Goal: Task Accomplishment & Management: Use online tool/utility

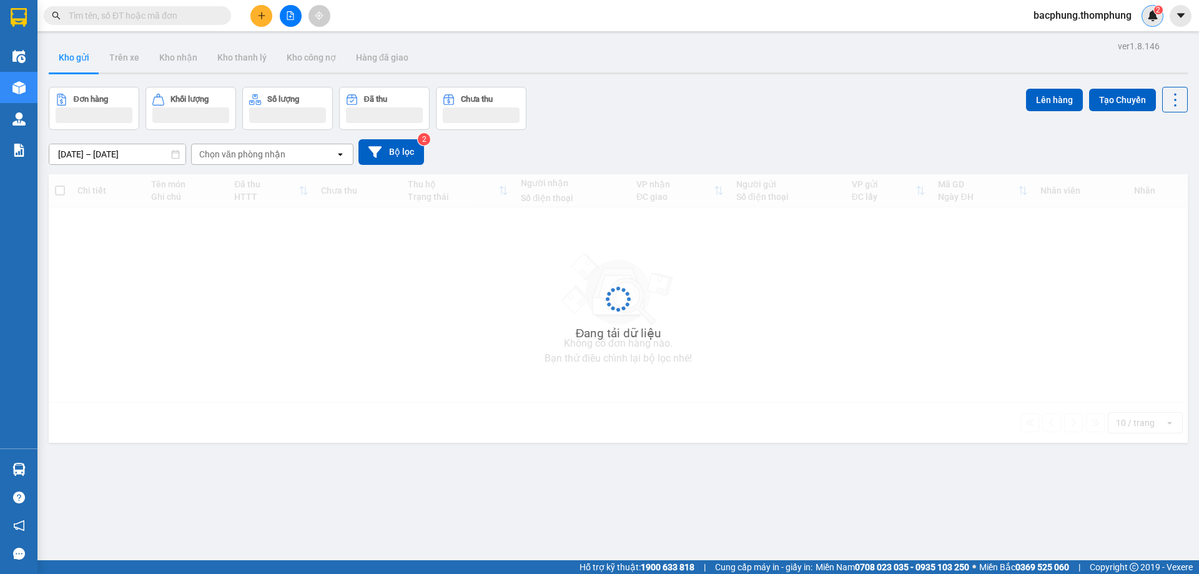
click at [1152, 17] on img at bounding box center [1152, 15] width 11 height 11
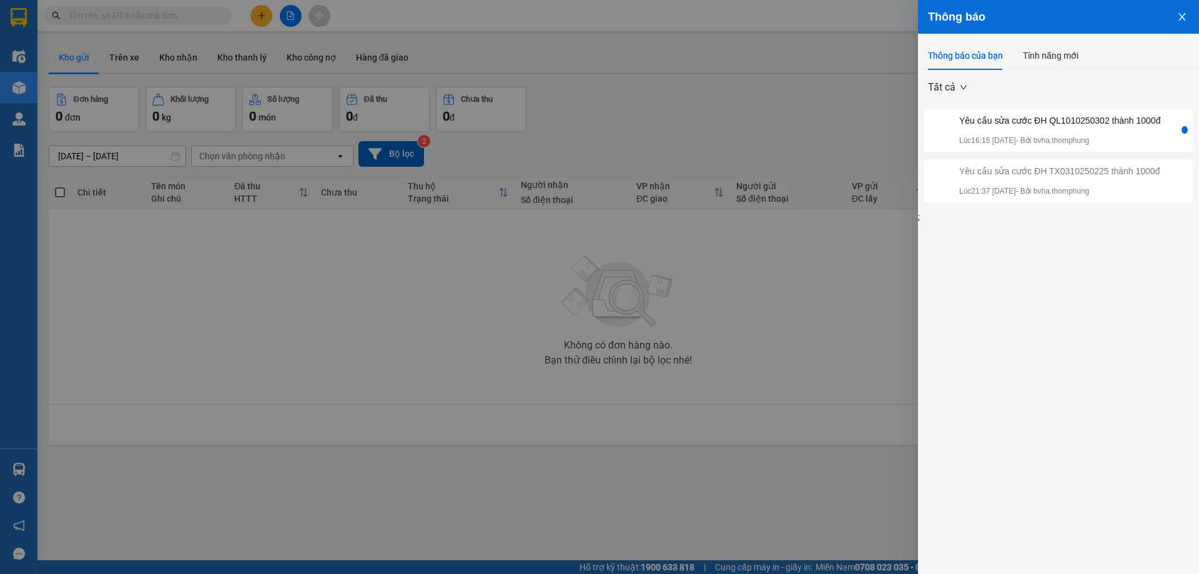
click at [1010, 129] on div "Yêu cầu sửa cước ĐH QL1010250302 thành 1000đ Lúc 16:15 11/10/2025 - Bởi bvha.th…" at bounding box center [1059, 130] width 201 height 33
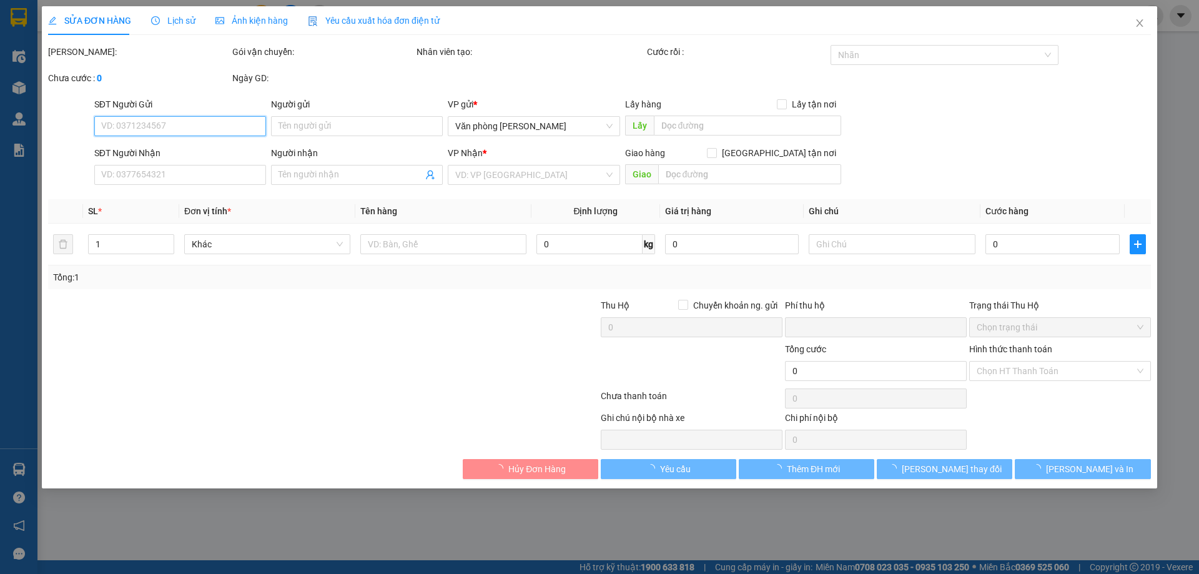
type input "0394931293"
type input "Ngọc ánh"
type input "Q long"
type input "0"
type input "30.000"
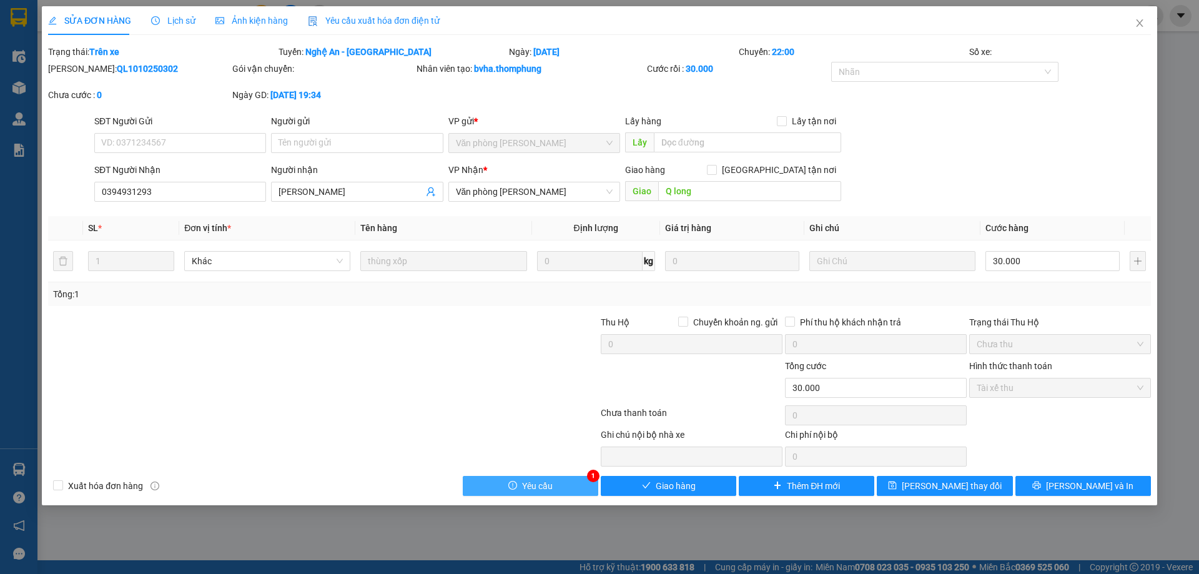
click at [540, 480] on span "Yêu cầu" at bounding box center [537, 486] width 31 height 14
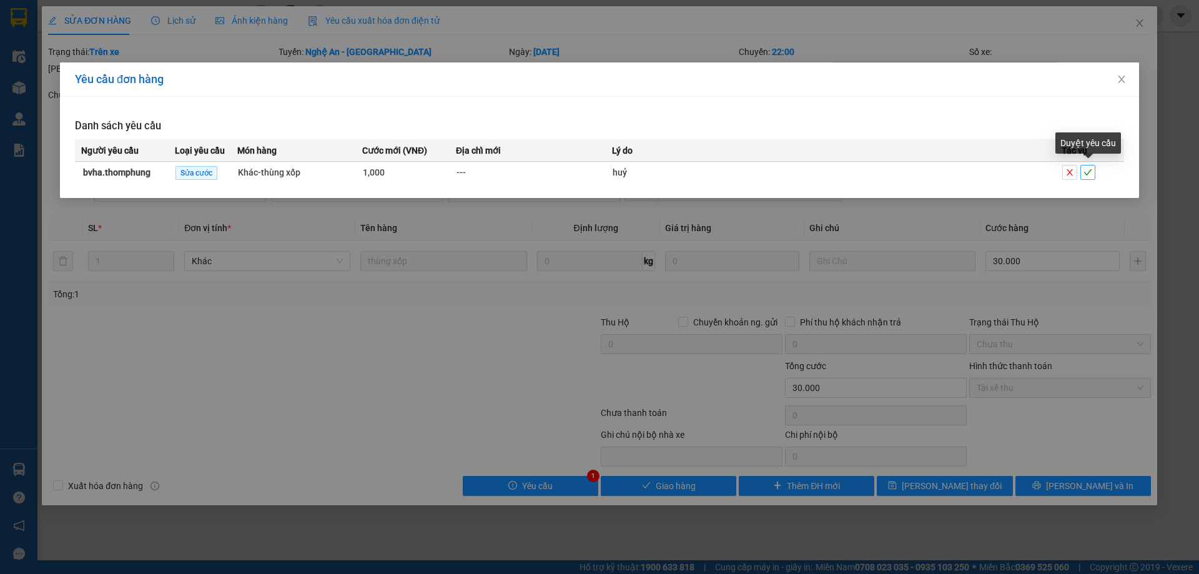
click at [1087, 175] on icon "check" at bounding box center [1088, 172] width 9 height 9
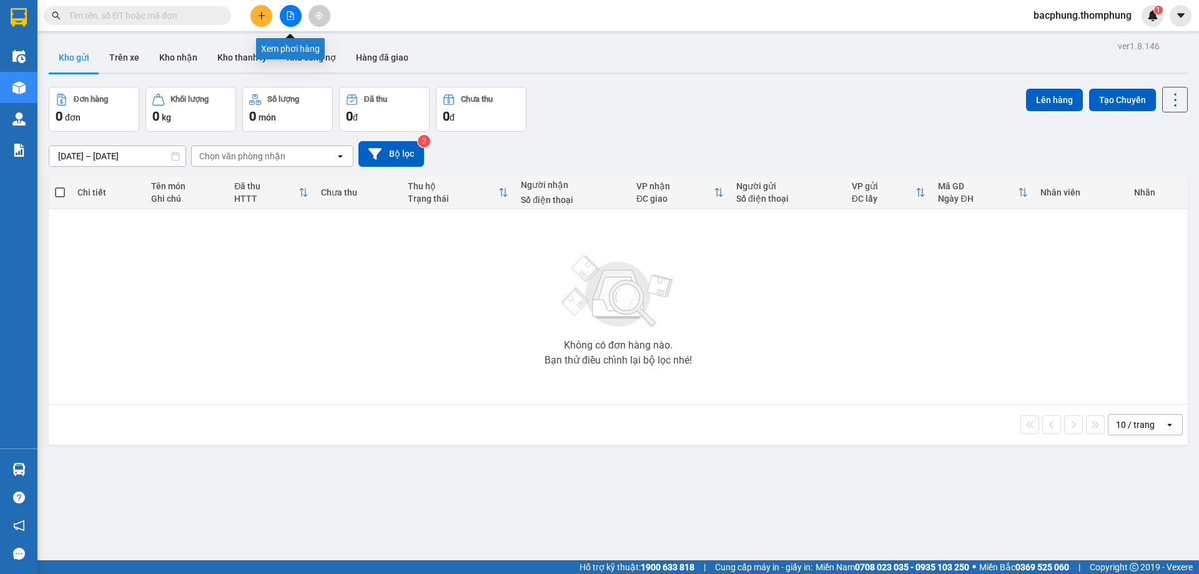
click at [294, 18] on icon "file-add" at bounding box center [290, 15] width 7 height 9
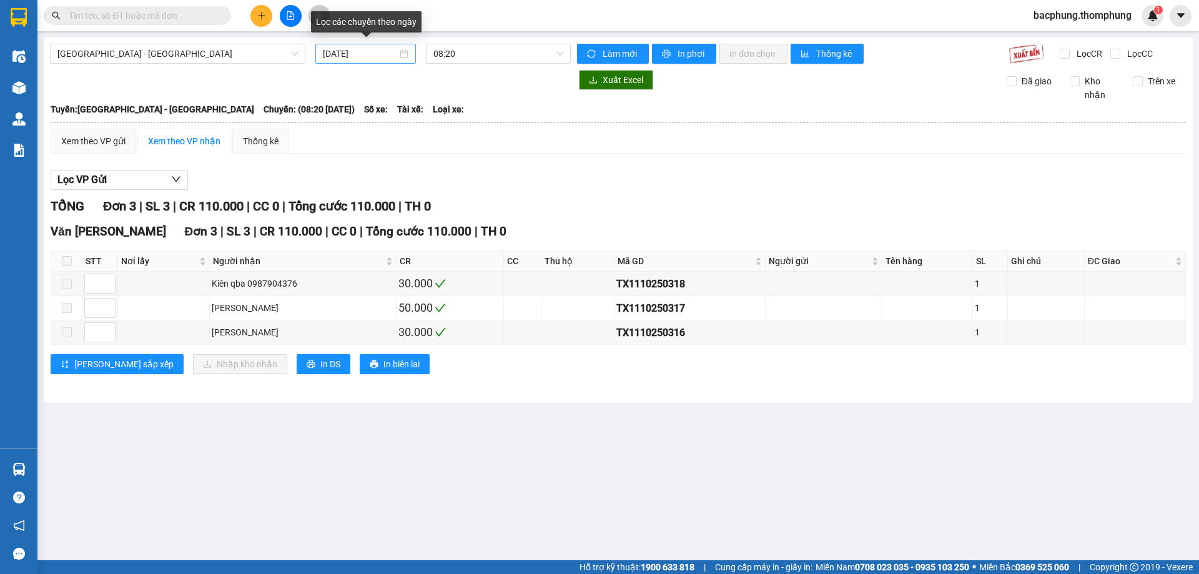
click at [368, 50] on input "[DATE]" at bounding box center [360, 54] width 74 height 14
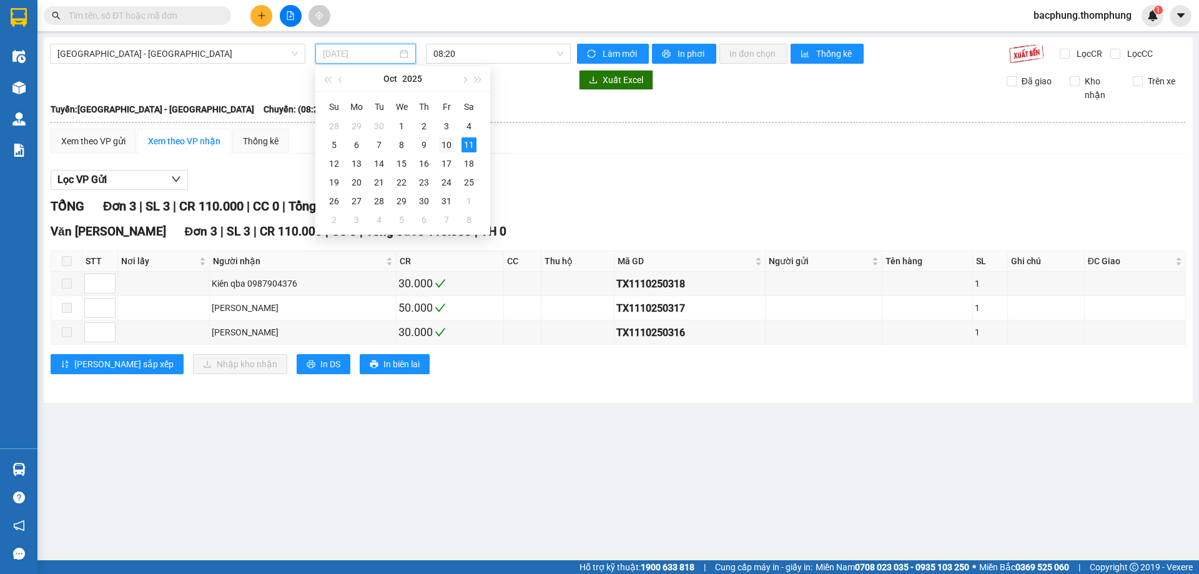
click at [442, 142] on div "10" at bounding box center [446, 144] width 15 height 15
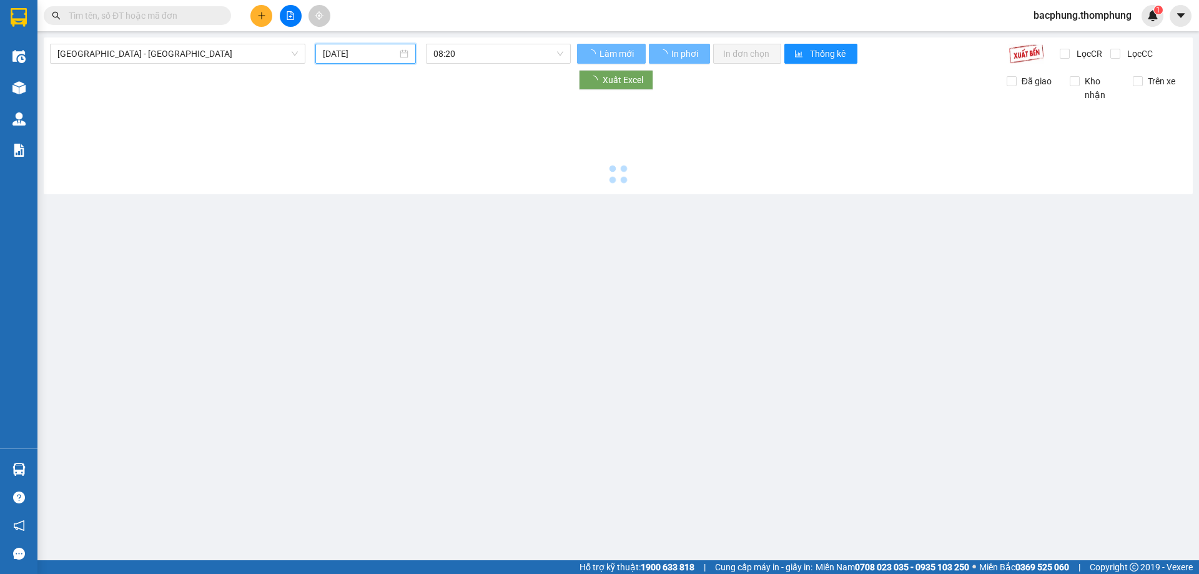
type input "[DATE]"
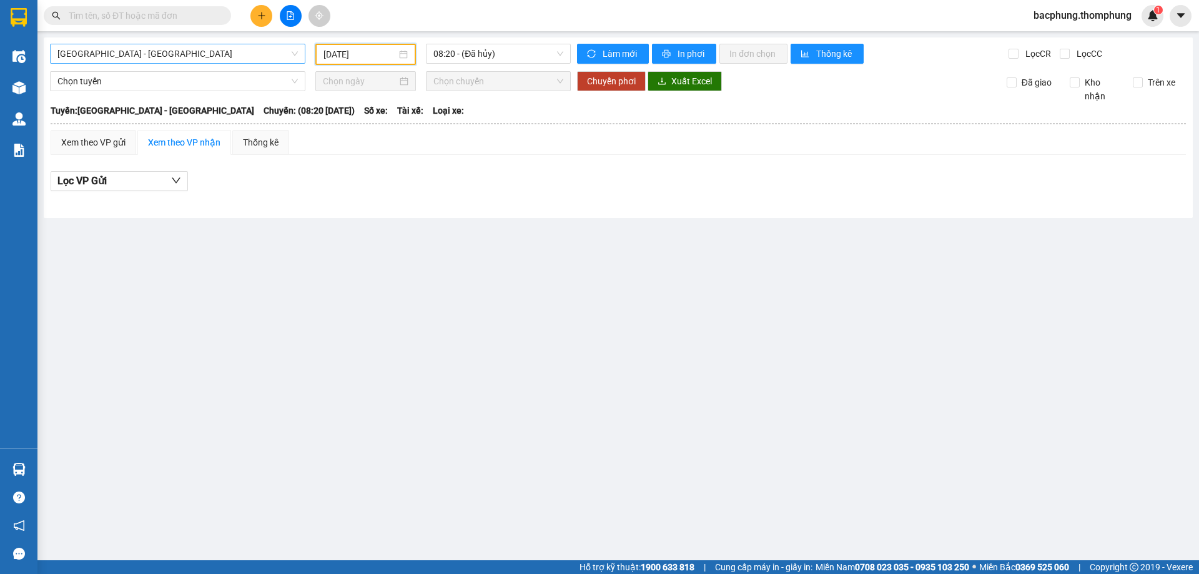
click at [136, 55] on span "[GEOGRAPHIC_DATA] - [GEOGRAPHIC_DATA]" at bounding box center [177, 53] width 240 height 19
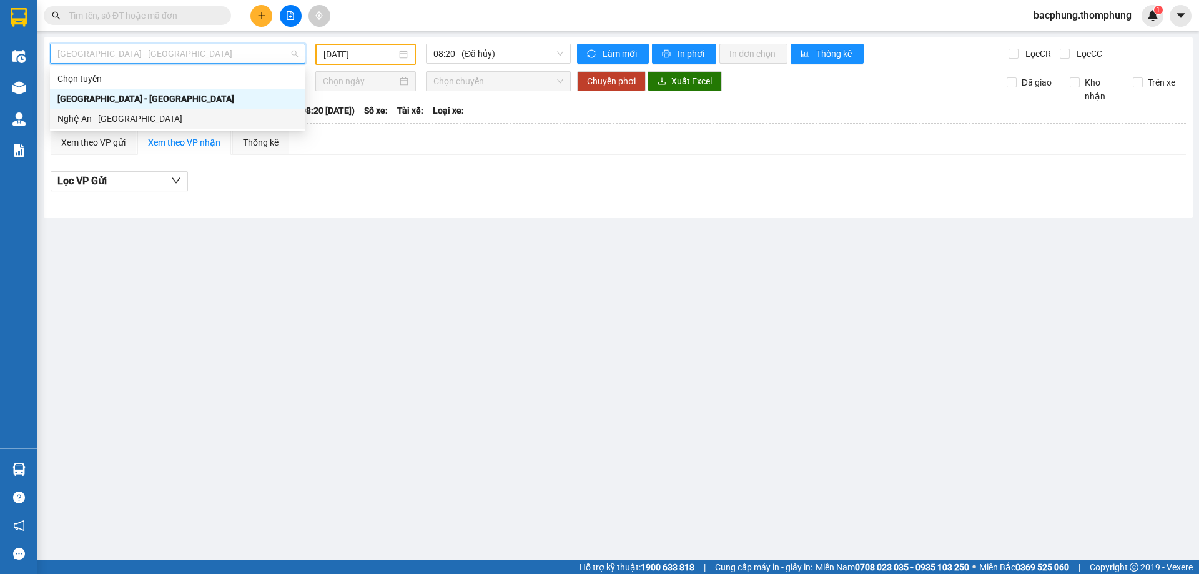
click at [124, 120] on div "Nghệ An - [GEOGRAPHIC_DATA]" at bounding box center [177, 119] width 240 height 14
type input "[DATE]"
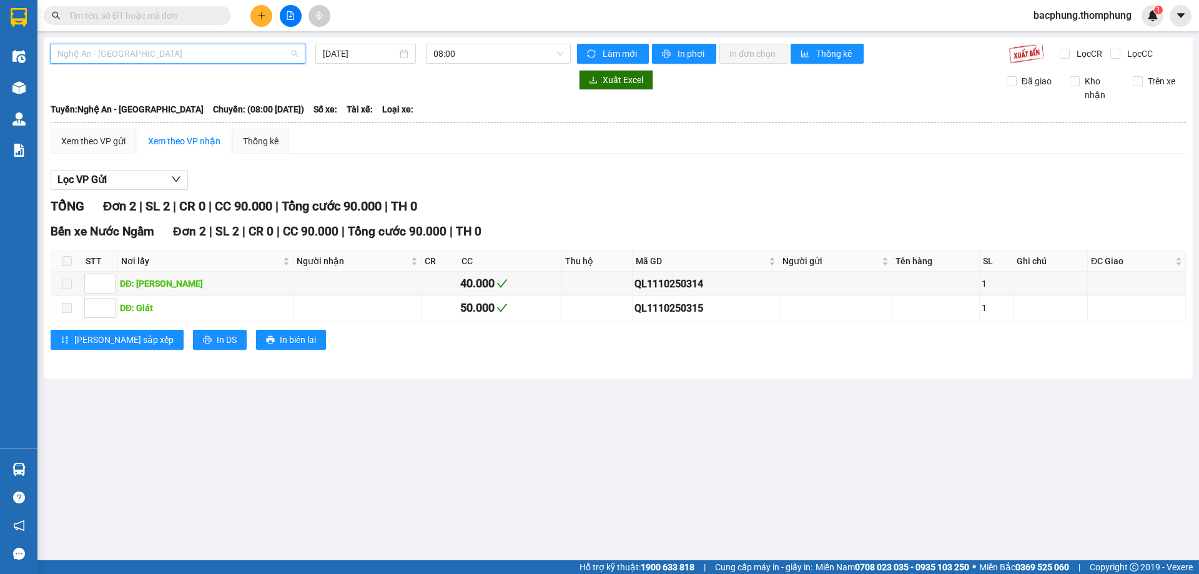
click at [200, 56] on span "Nghệ An - [GEOGRAPHIC_DATA]" at bounding box center [177, 53] width 240 height 19
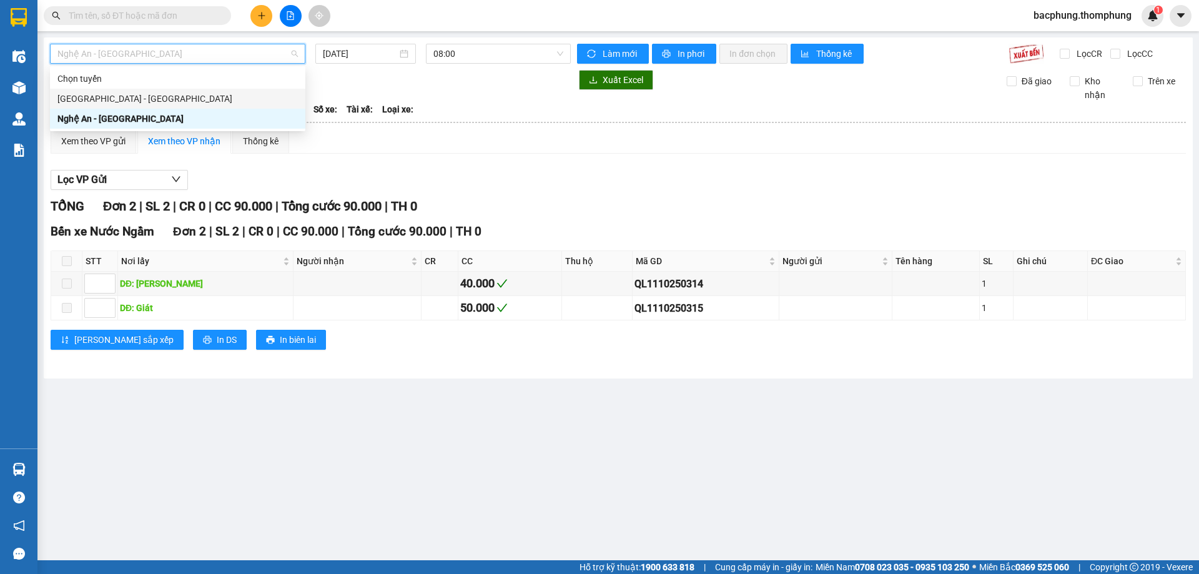
click at [164, 98] on div "[GEOGRAPHIC_DATA] - [GEOGRAPHIC_DATA]" at bounding box center [177, 99] width 240 height 14
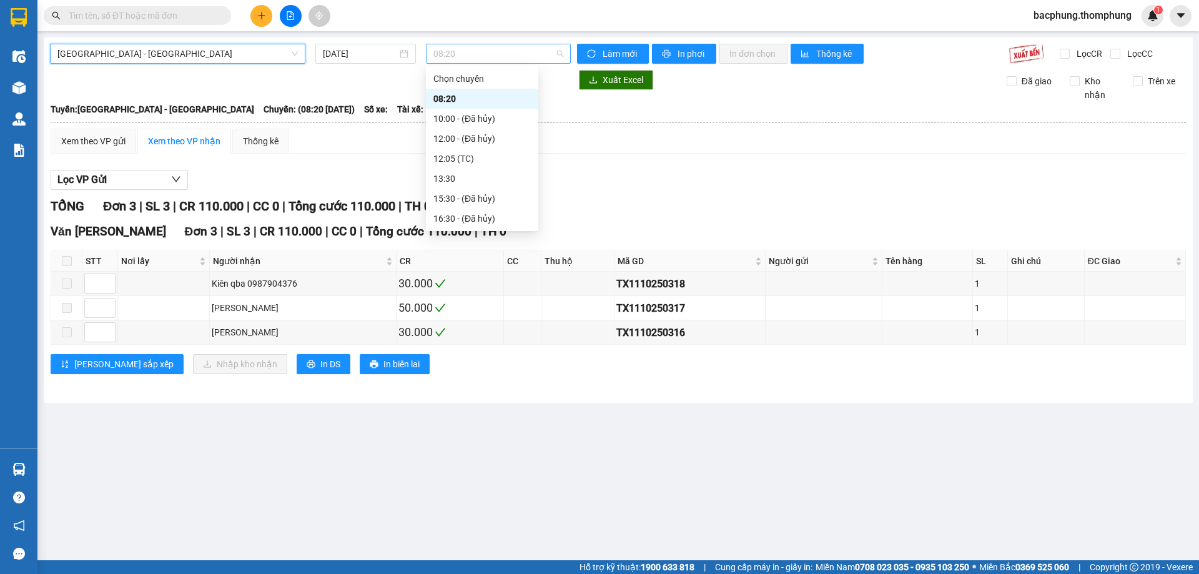
click at [480, 54] on span "08:20" at bounding box center [498, 53] width 130 height 19
click at [337, 48] on input "[DATE]" at bounding box center [360, 54] width 74 height 14
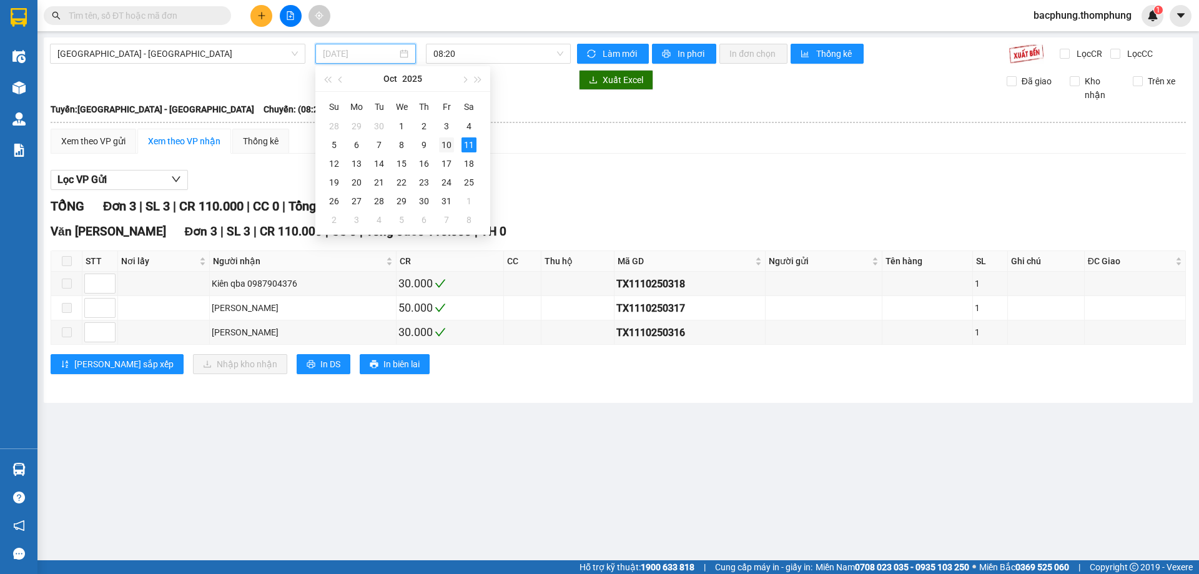
click at [450, 139] on div "10" at bounding box center [446, 144] width 15 height 15
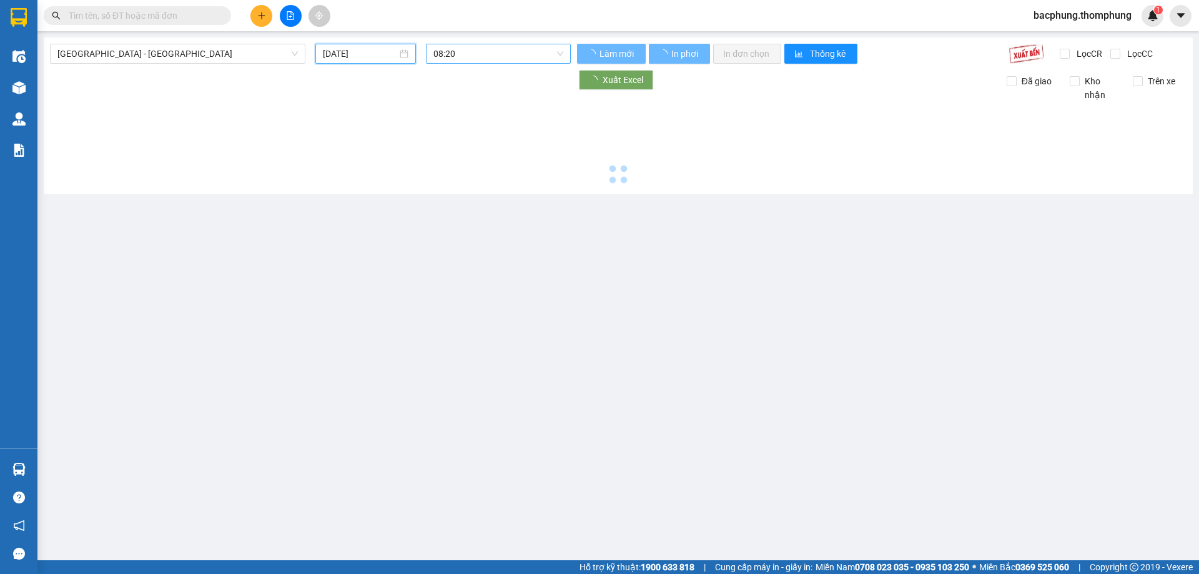
type input "[DATE]"
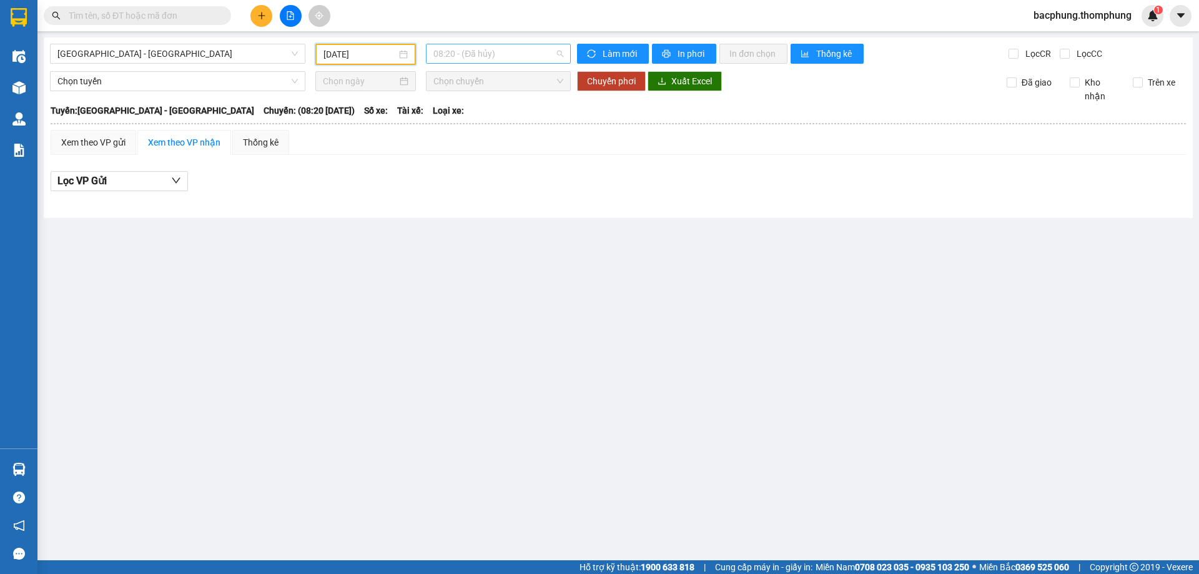
click at [486, 52] on span "08:20 - (Đã hủy)" at bounding box center [498, 53] width 130 height 19
click at [477, 117] on div "10:00" at bounding box center [481, 119] width 97 height 14
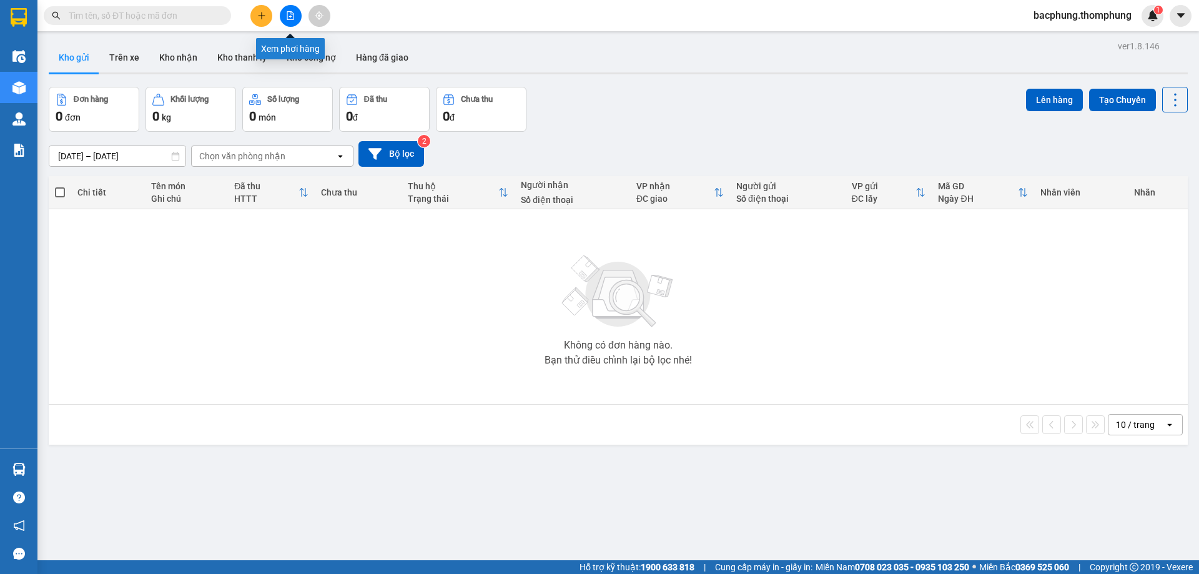
click at [290, 17] on icon "file-add" at bounding box center [290, 15] width 9 height 9
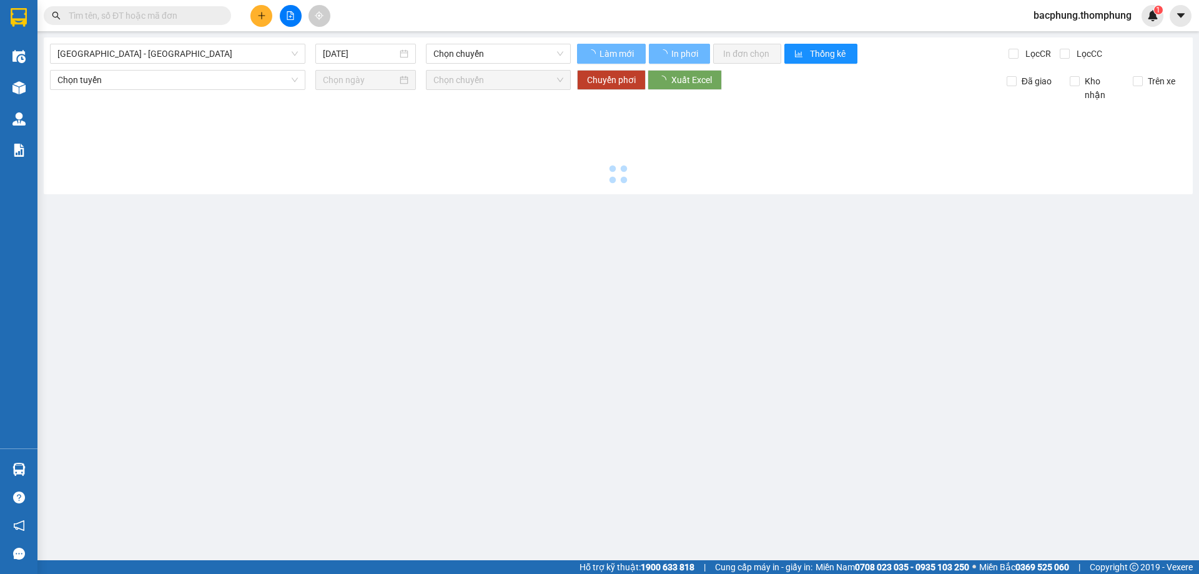
click at [290, 17] on icon "file-add" at bounding box center [290, 15] width 9 height 9
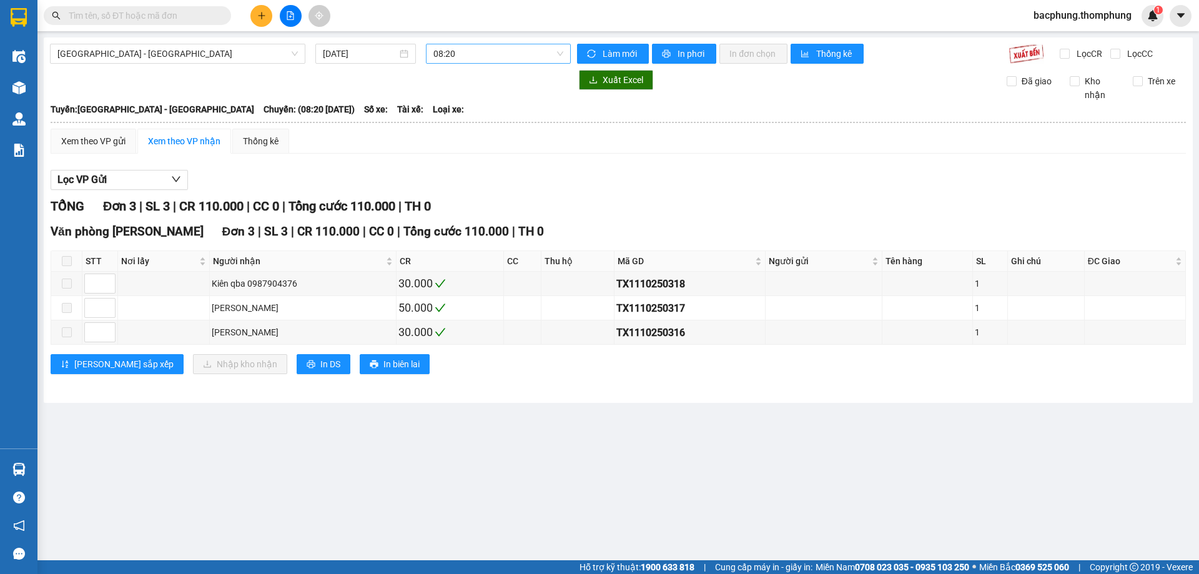
click at [458, 50] on span "08:20" at bounding box center [498, 53] width 130 height 19
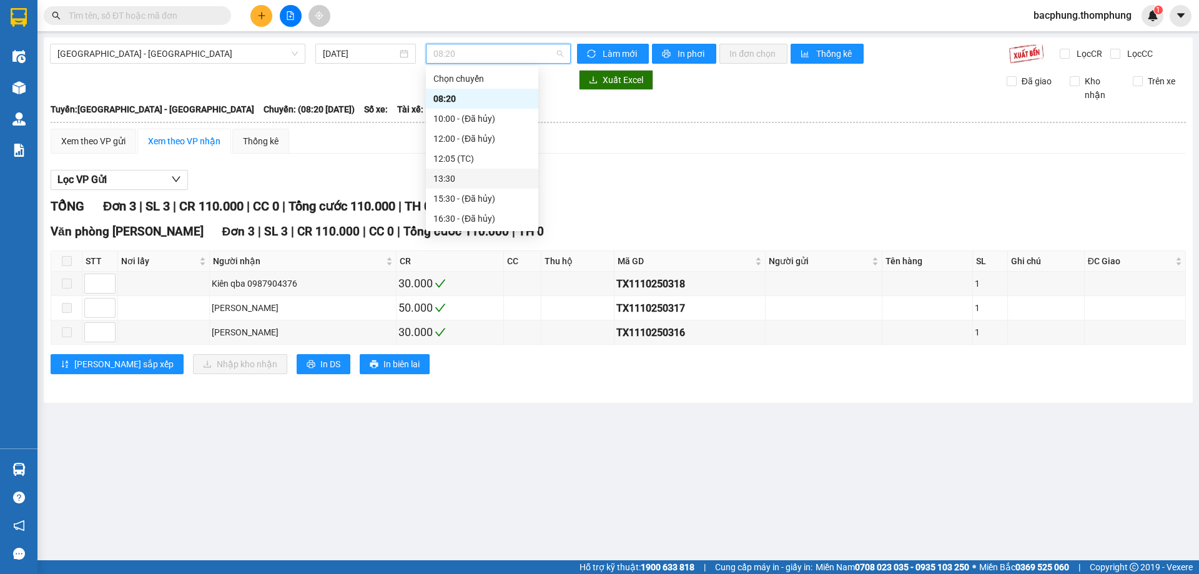
click at [478, 179] on div "13:30" at bounding box center [481, 179] width 97 height 14
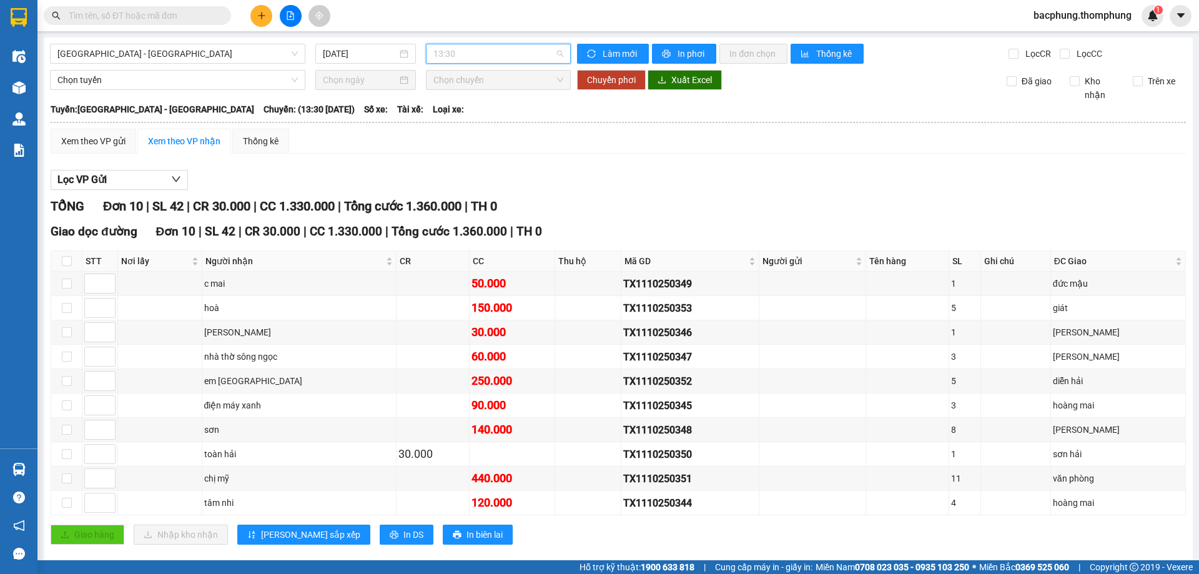
click at [483, 52] on span "13:30" at bounding box center [498, 53] width 130 height 19
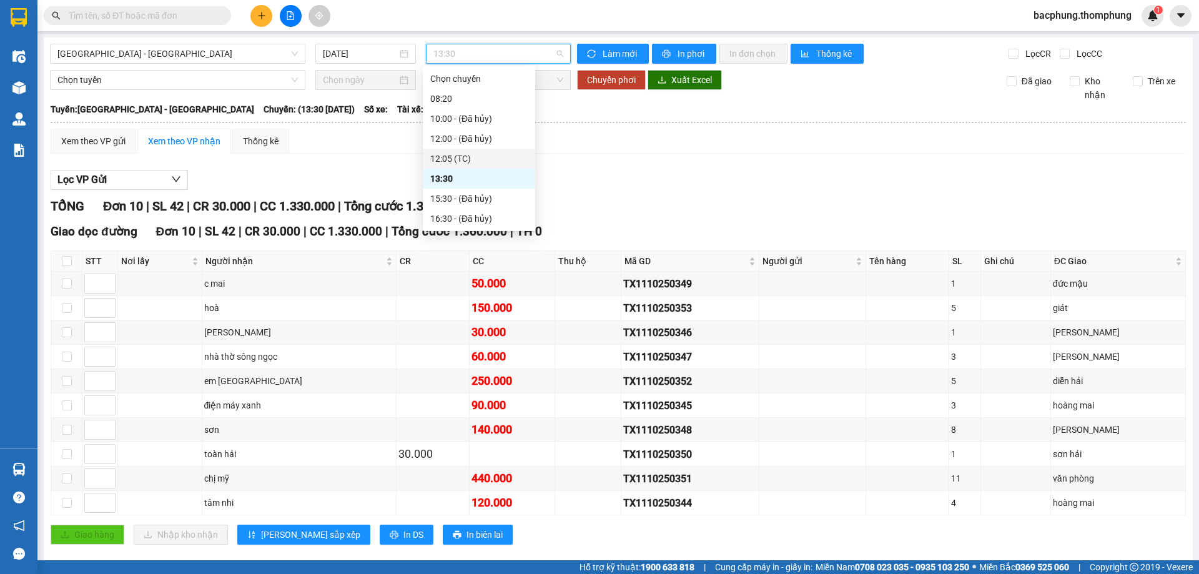
click at [465, 154] on div "12:05 (TC)" at bounding box center [478, 159] width 97 height 14
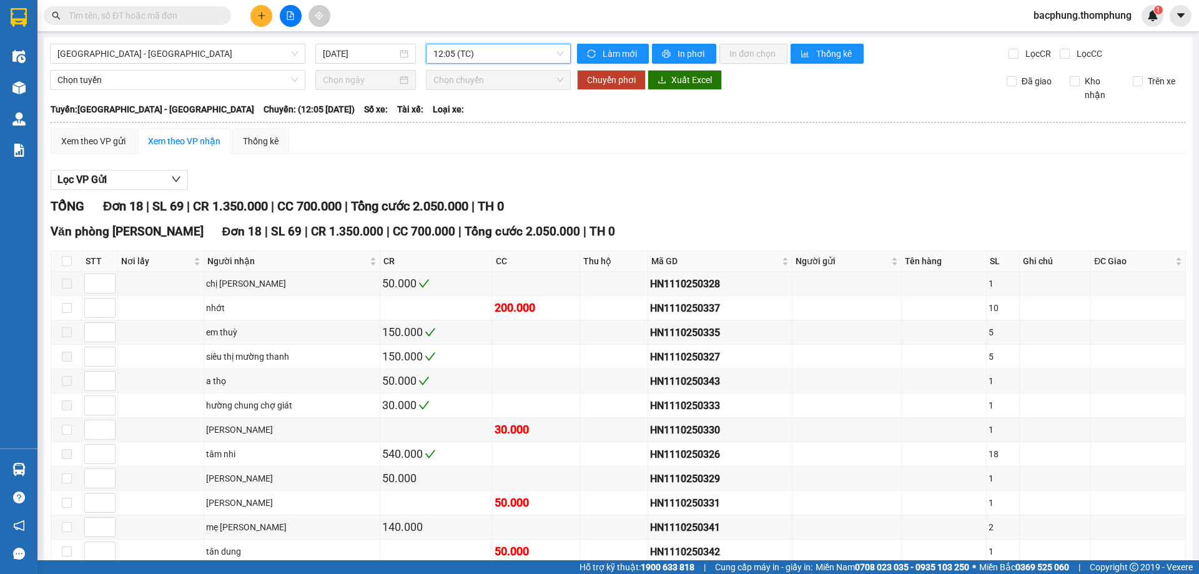
click at [496, 54] on span "12:05 (TC)" at bounding box center [498, 53] width 130 height 19
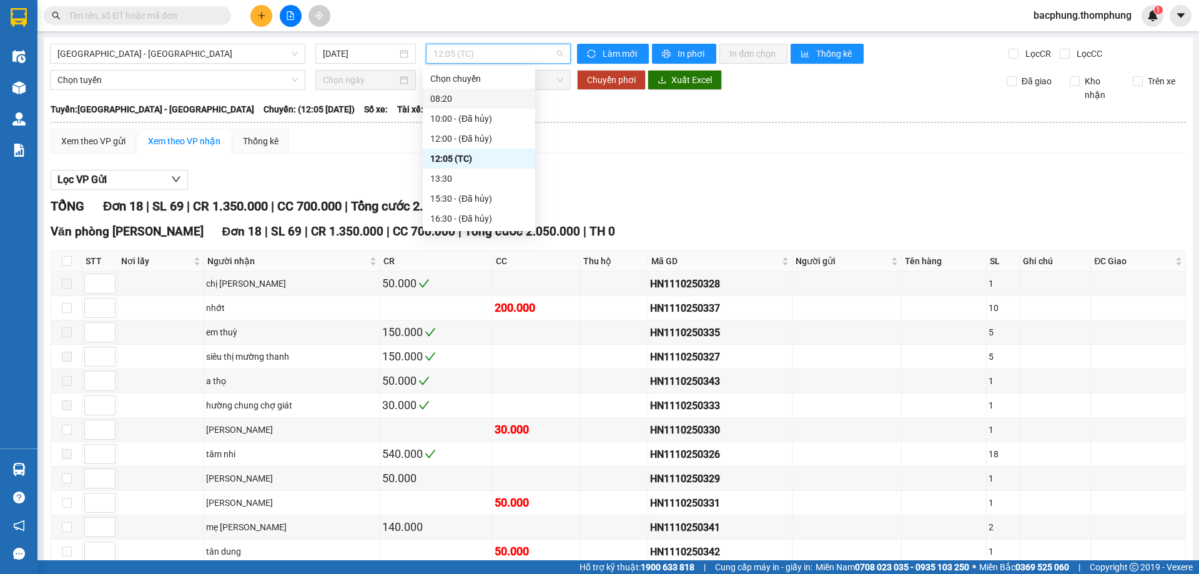
click at [509, 94] on div "08:20" at bounding box center [478, 99] width 97 height 14
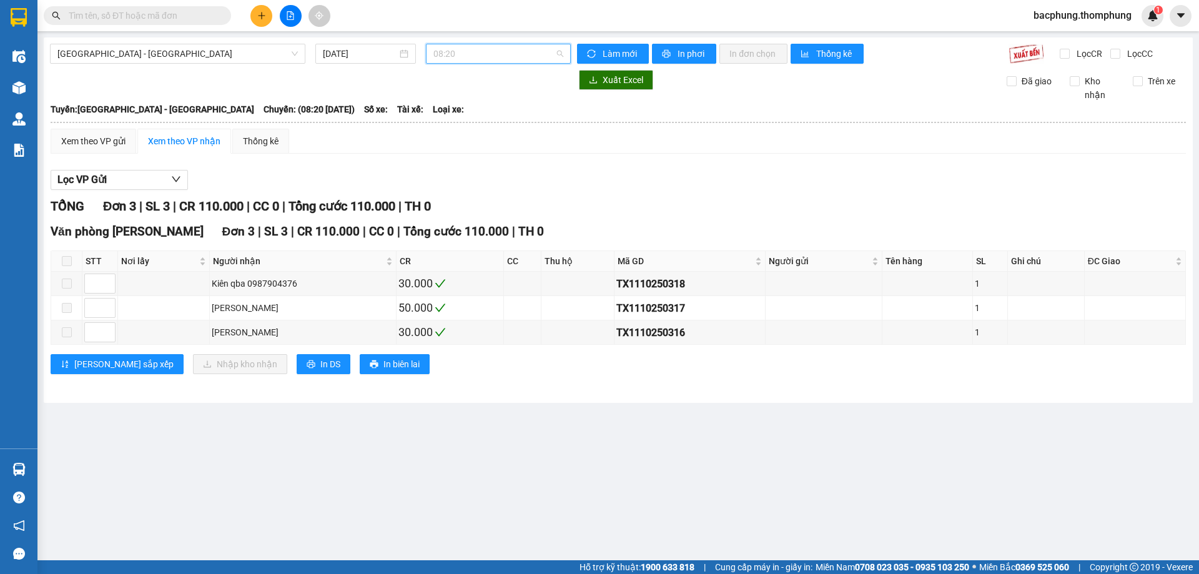
click at [516, 57] on span "08:20" at bounding box center [498, 53] width 130 height 19
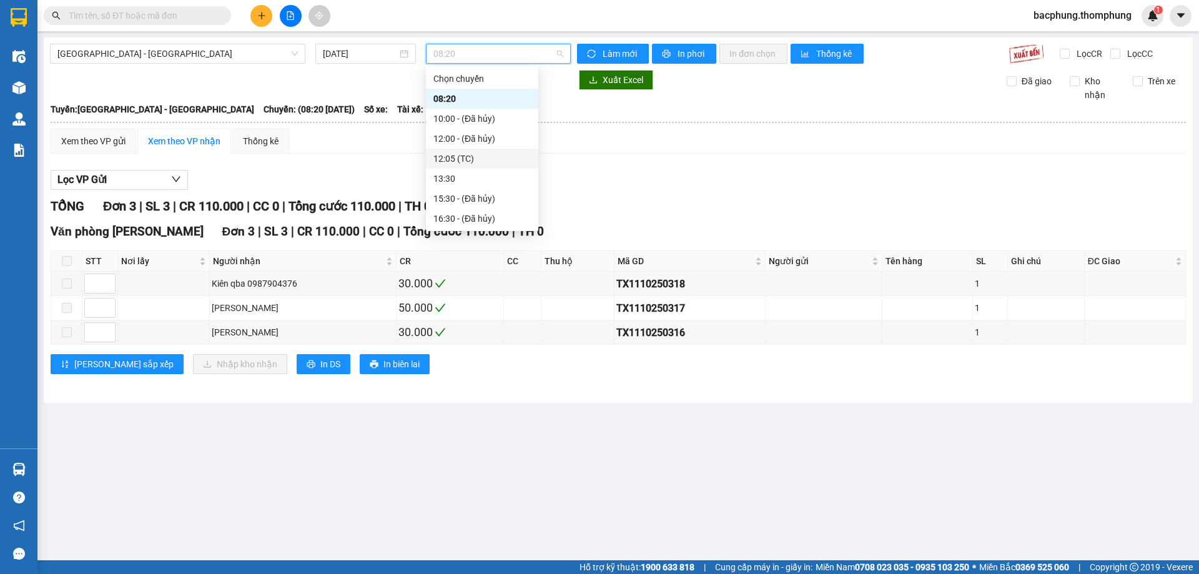
click at [501, 154] on div "12:05 (TC)" at bounding box center [481, 159] width 97 height 14
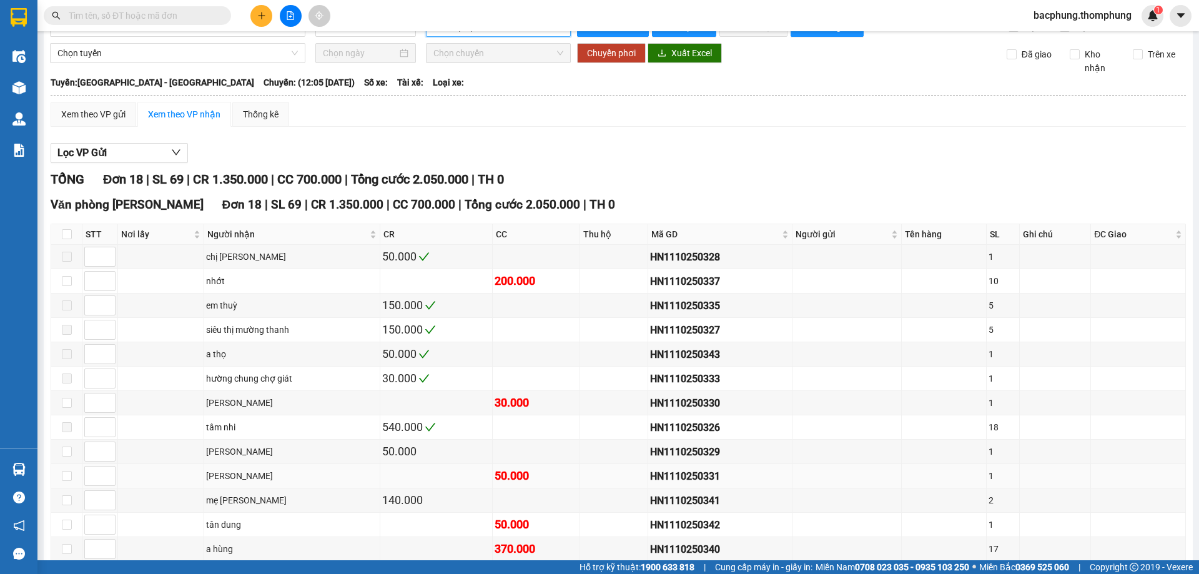
scroll to position [152, 0]
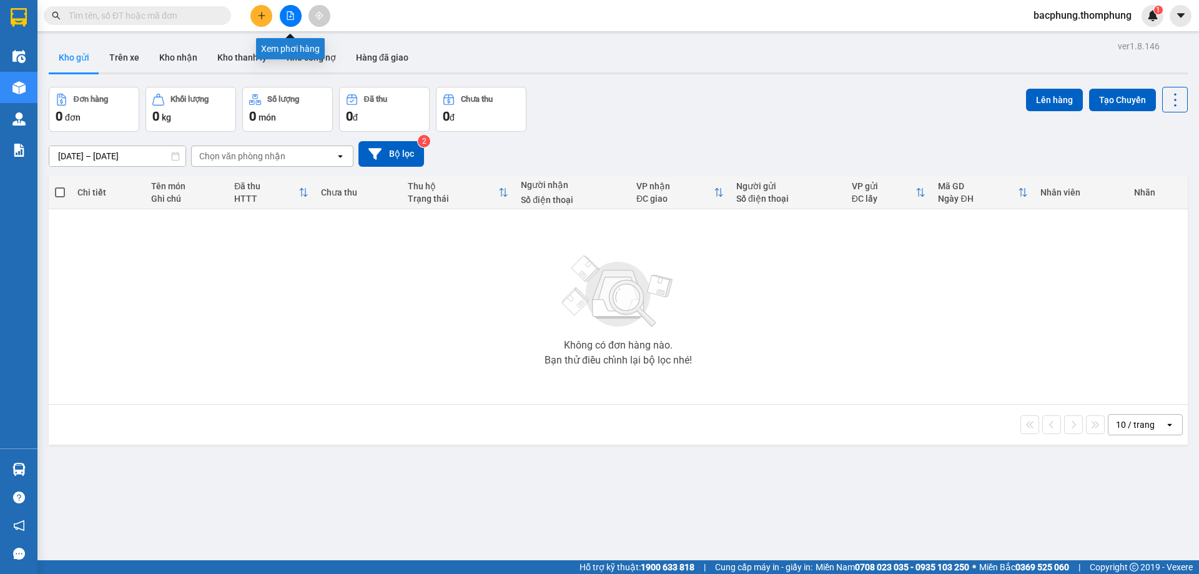
click at [288, 16] on icon "file-add" at bounding box center [290, 15] width 9 height 9
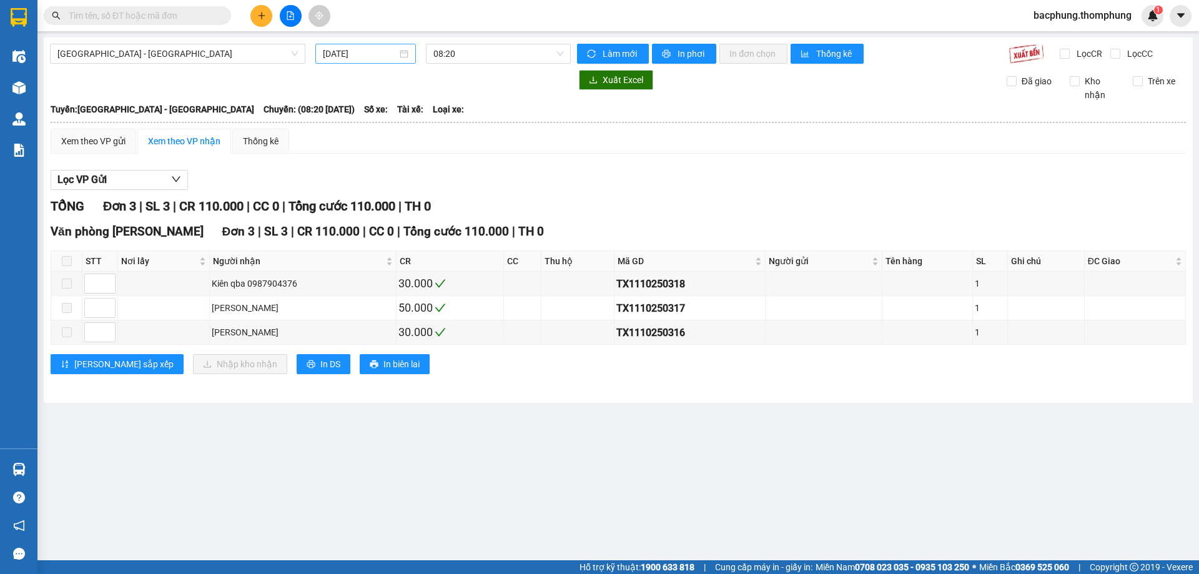
click at [375, 49] on input "[DATE]" at bounding box center [360, 54] width 74 height 14
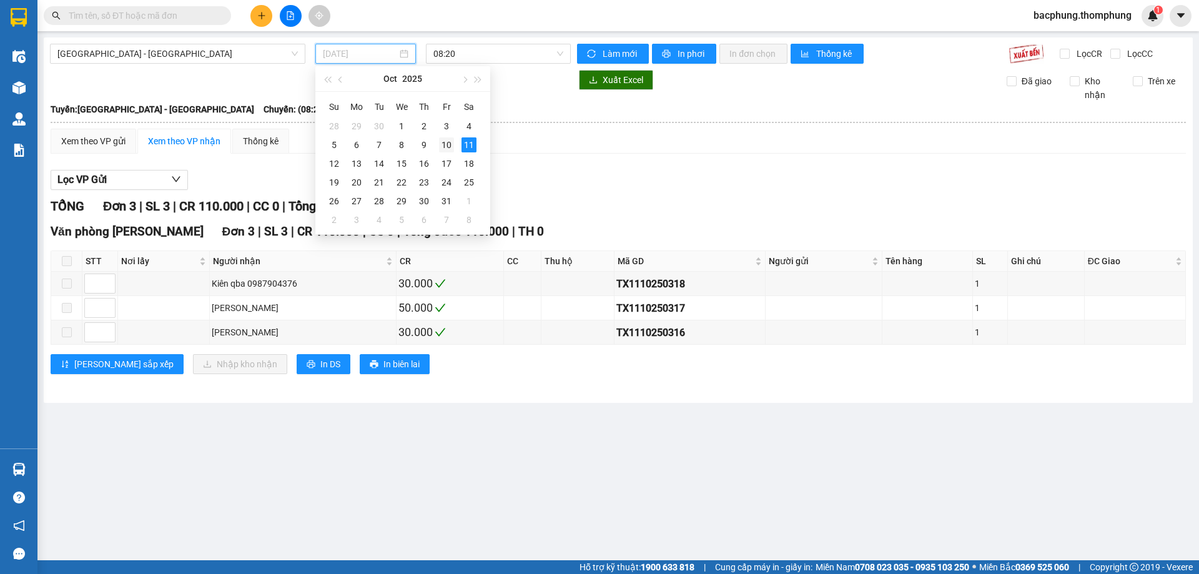
click at [449, 145] on div "10" at bounding box center [446, 144] width 15 height 15
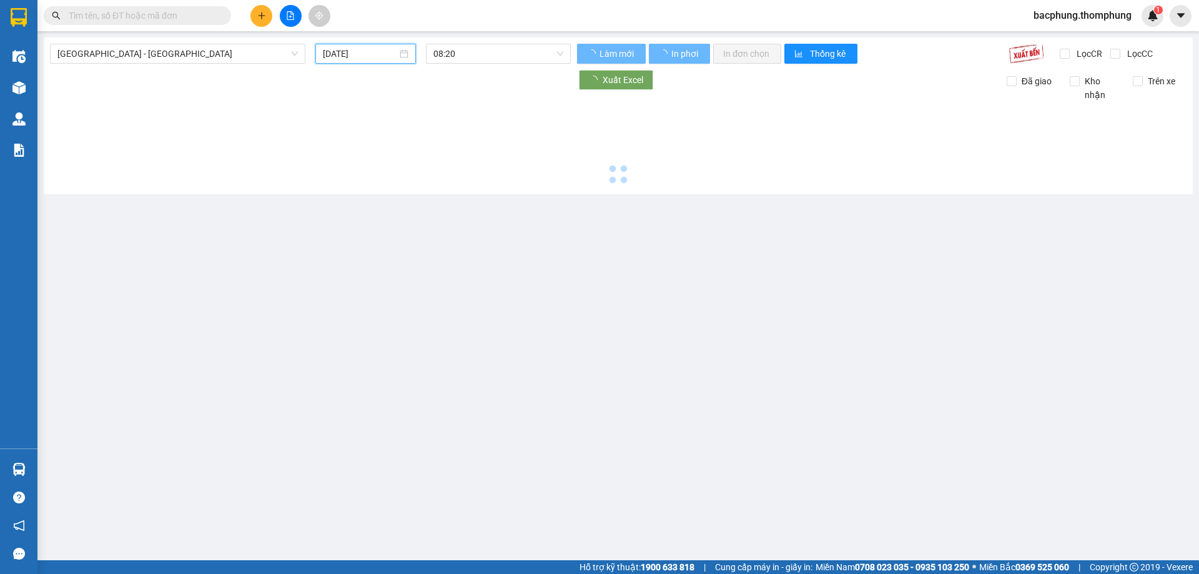
type input "[DATE]"
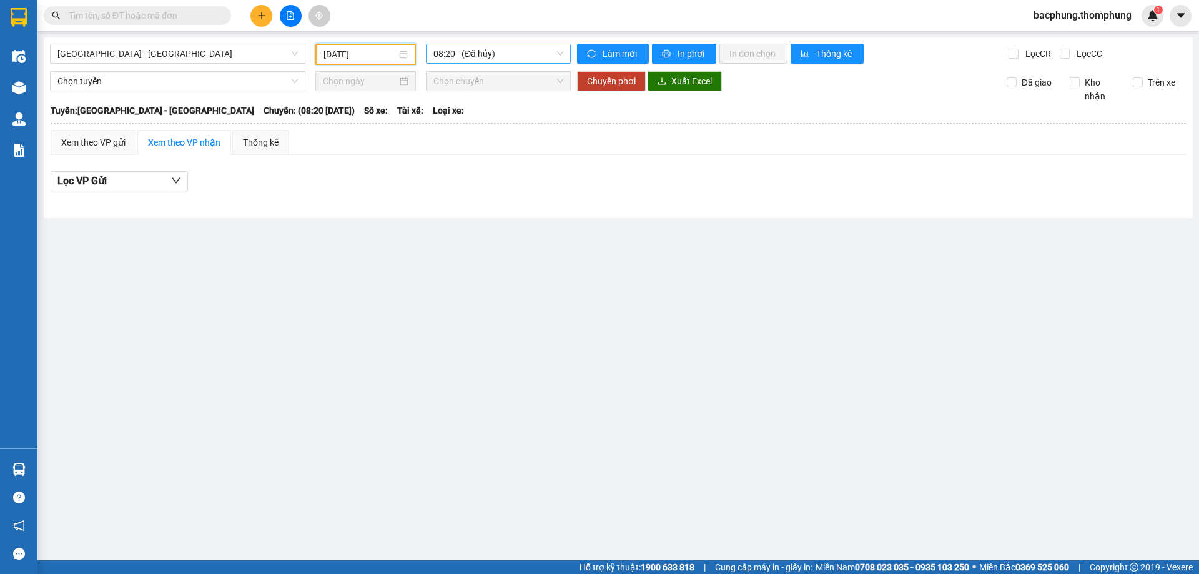
click at [498, 56] on span "08:20 - (Đã [PERSON_NAME])" at bounding box center [498, 53] width 130 height 19
click at [468, 157] on div "13:30" at bounding box center [481, 159] width 97 height 14
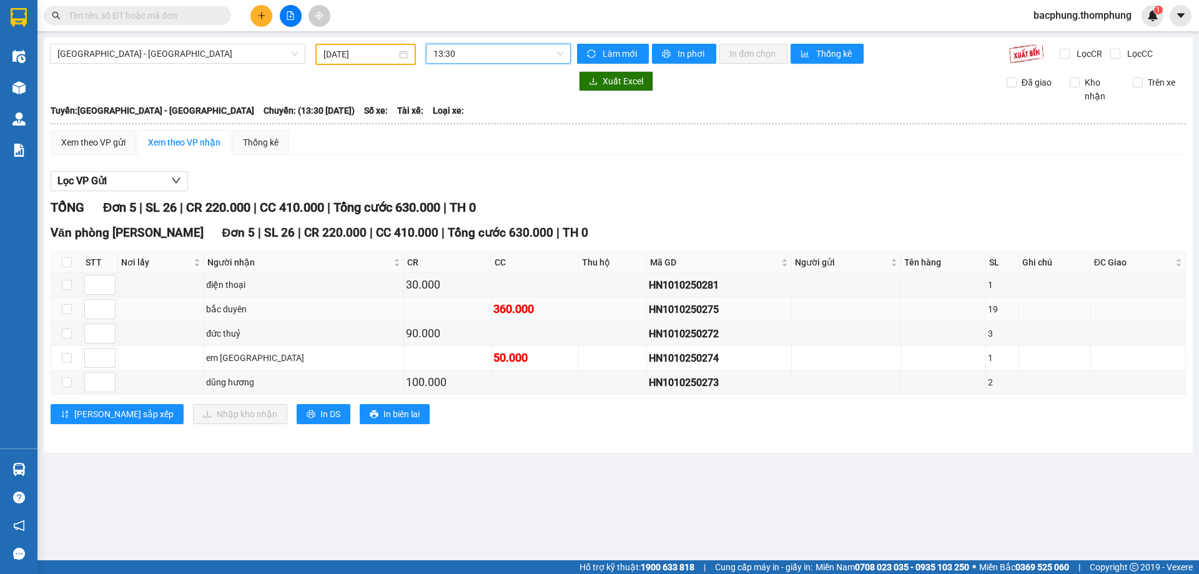
click at [493, 312] on div "360.000" at bounding box center [534, 308] width 83 height 17
click at [217, 310] on div "bắc duyên" at bounding box center [303, 309] width 195 height 14
click at [64, 309] on input "checkbox" at bounding box center [67, 309] width 10 height 10
checkbox input "true"
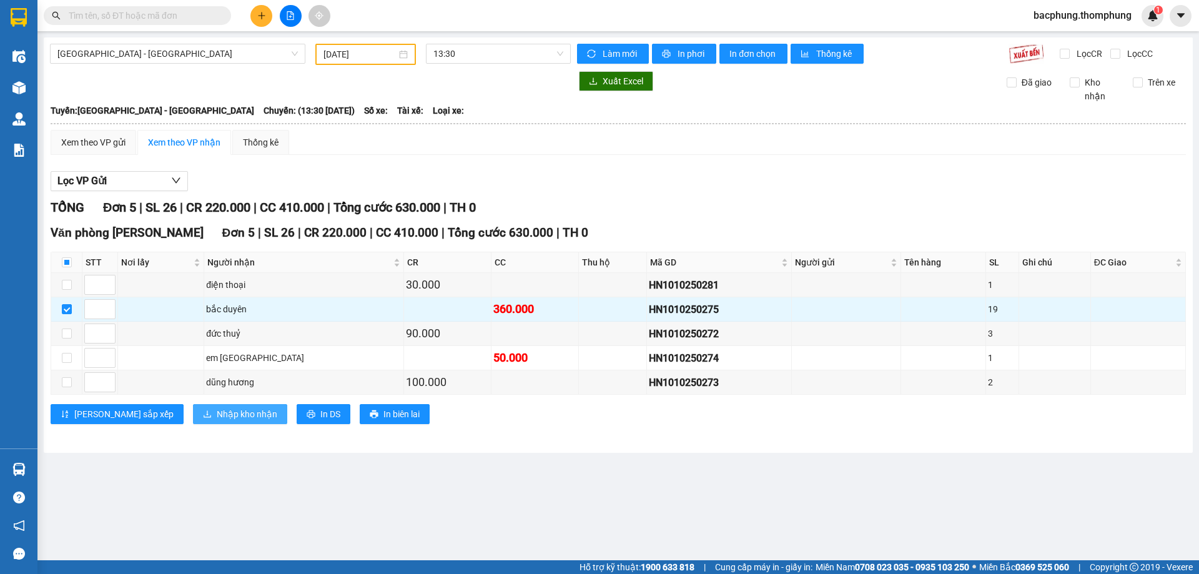
click at [217, 413] on span "Nhập kho nhận" at bounding box center [247, 414] width 61 height 14
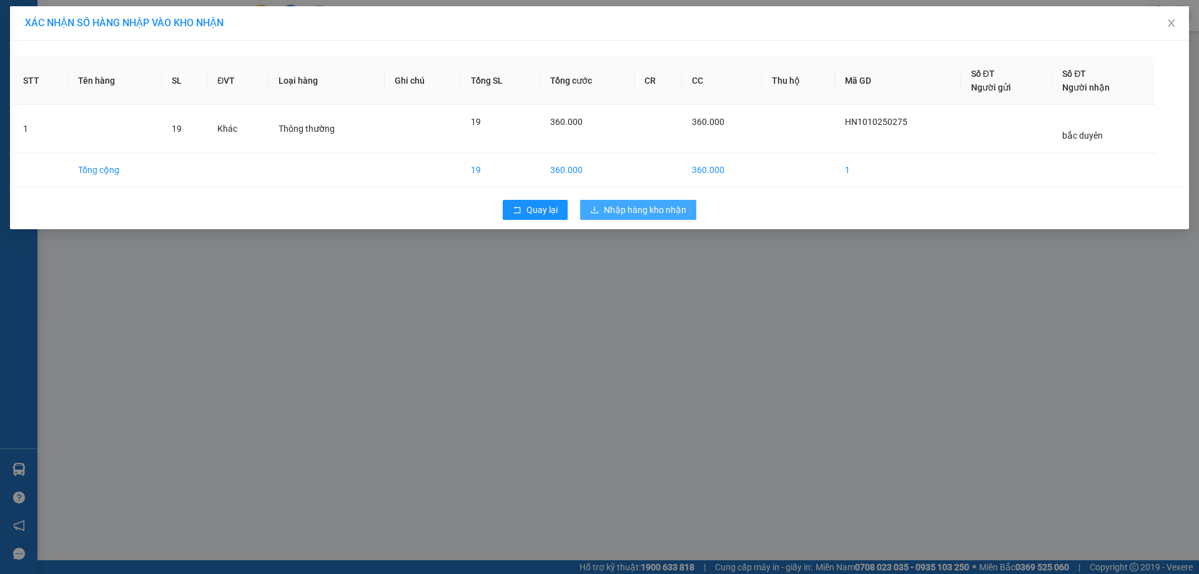
click at [664, 213] on span "Nhập hàng kho nhận" at bounding box center [645, 210] width 82 height 14
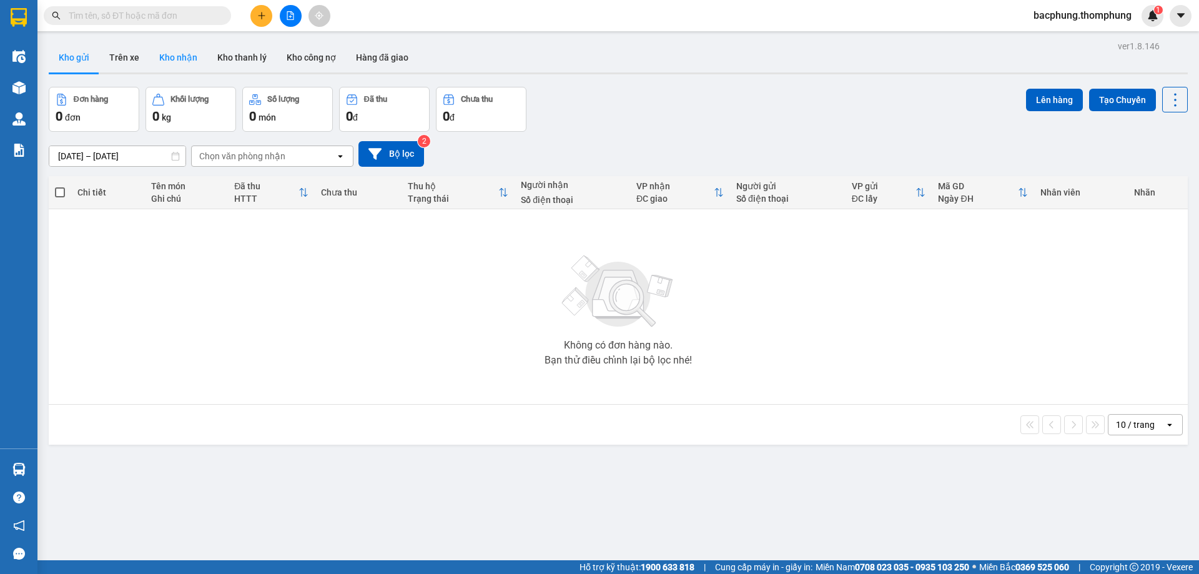
click at [180, 55] on button "Kho nhận" at bounding box center [178, 57] width 58 height 30
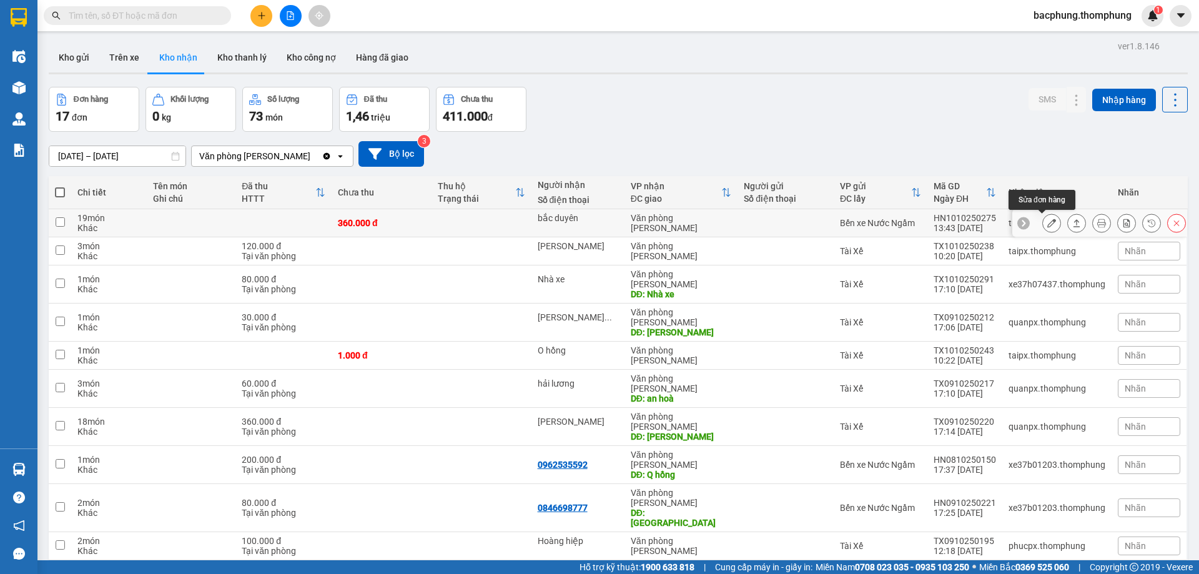
click at [1047, 221] on icon at bounding box center [1051, 223] width 9 height 9
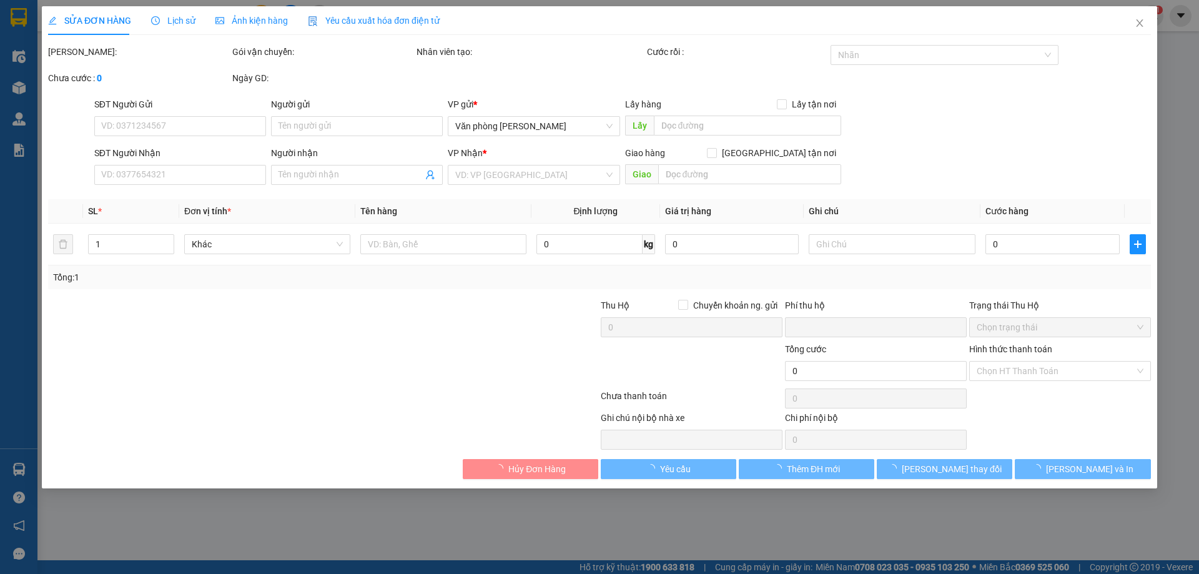
type input "bắc duyên"
type input "0"
type input "360.000"
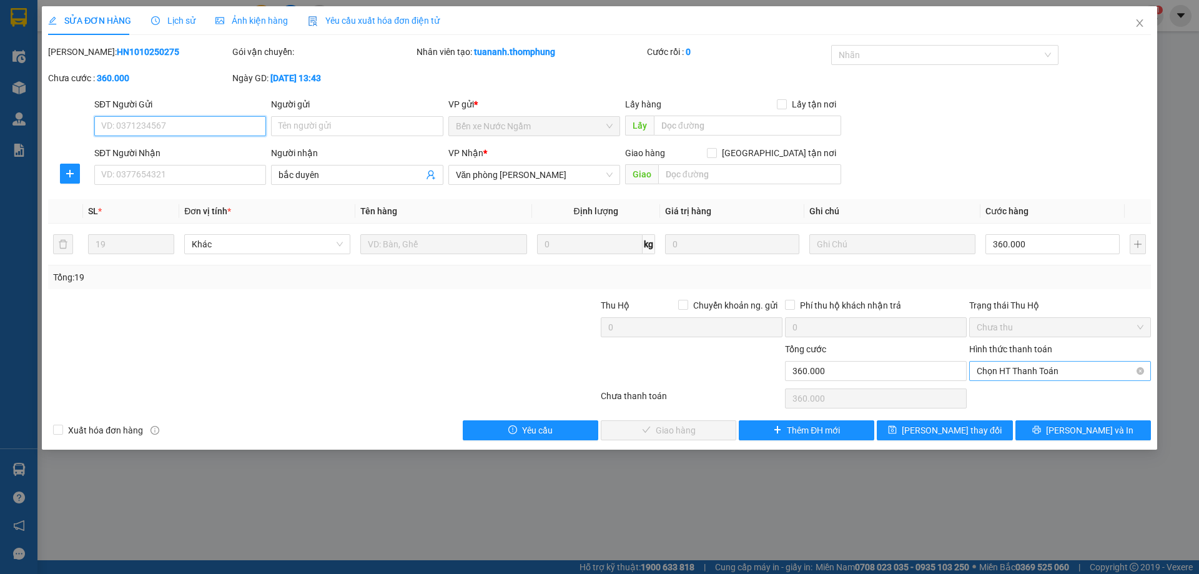
click at [1015, 370] on span "Chọn HT Thanh Toán" at bounding box center [1060, 371] width 167 height 19
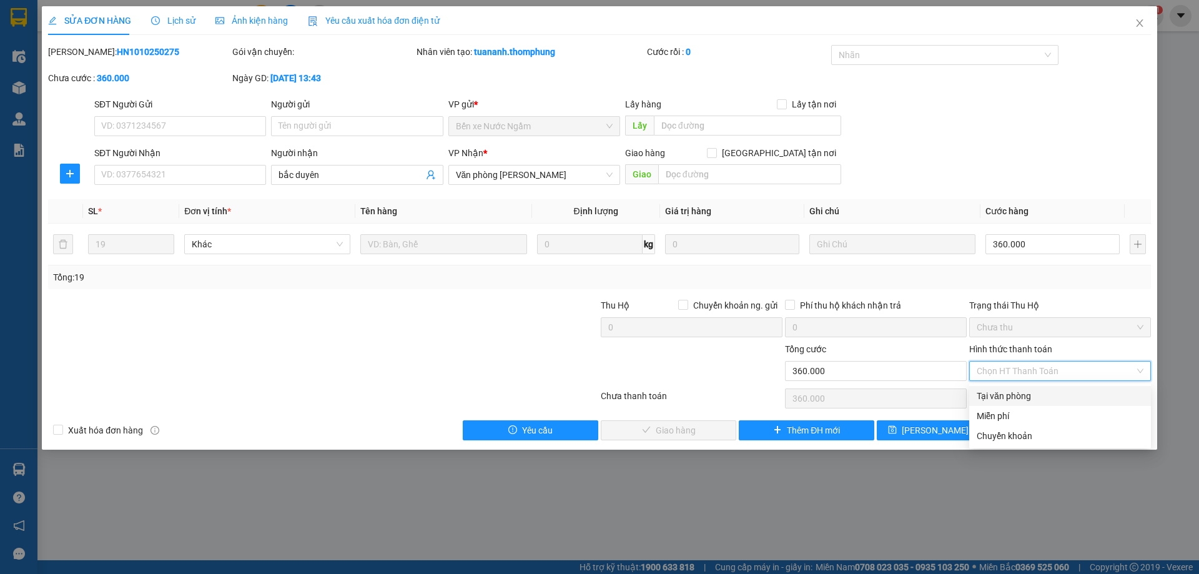
click at [1017, 394] on div "Tại văn phòng" at bounding box center [1060, 396] width 167 height 14
type input "0"
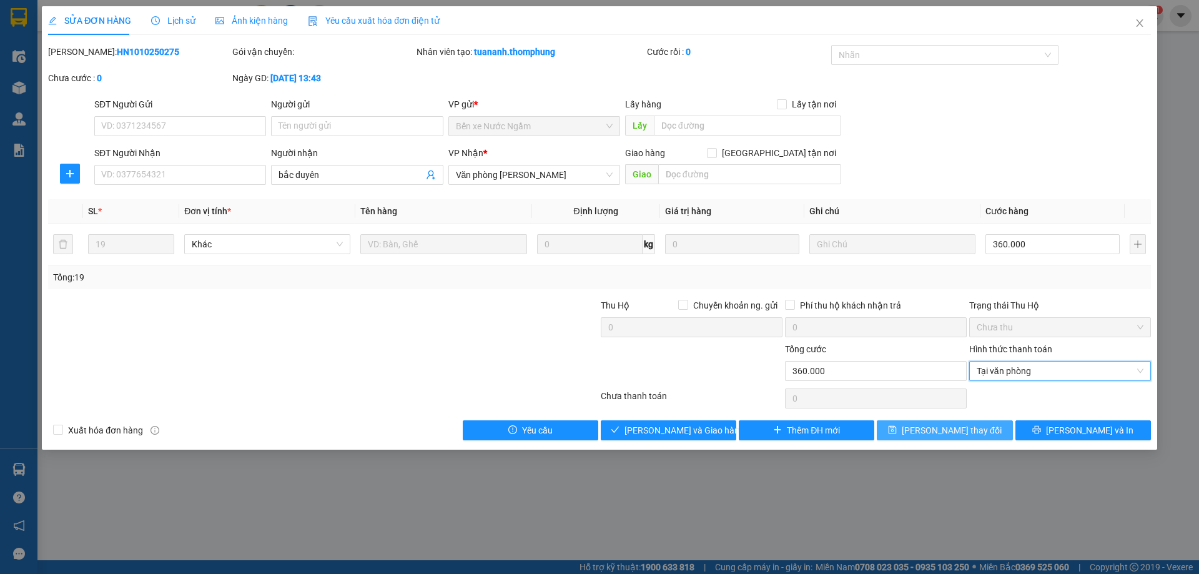
click at [948, 428] on span "Lưu thay đổi" at bounding box center [952, 430] width 100 height 14
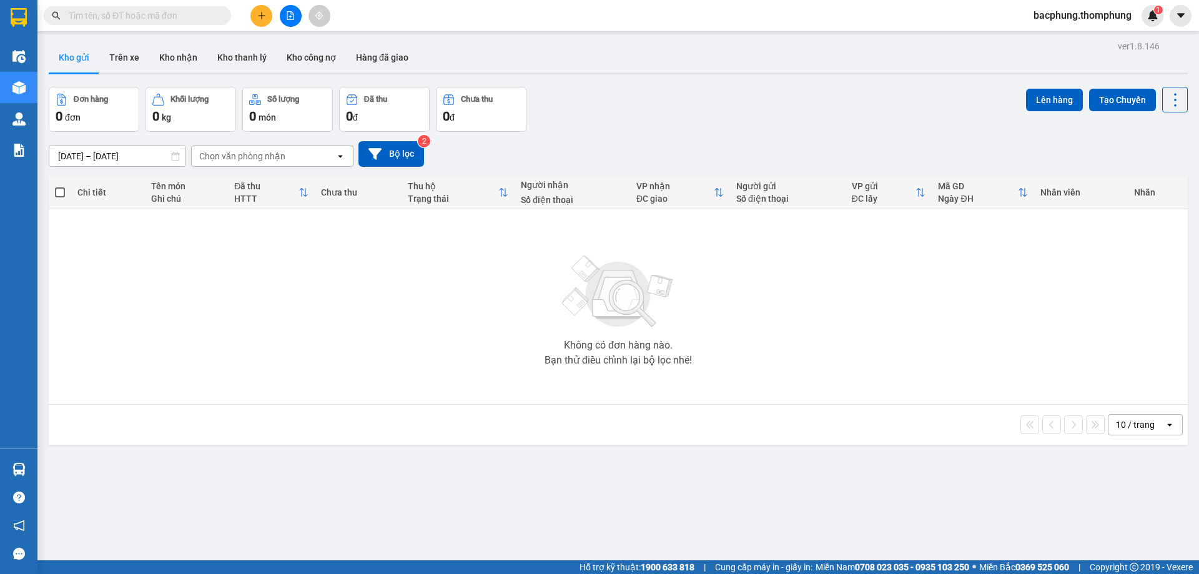
click at [293, 17] on icon "file-add" at bounding box center [290, 15] width 9 height 9
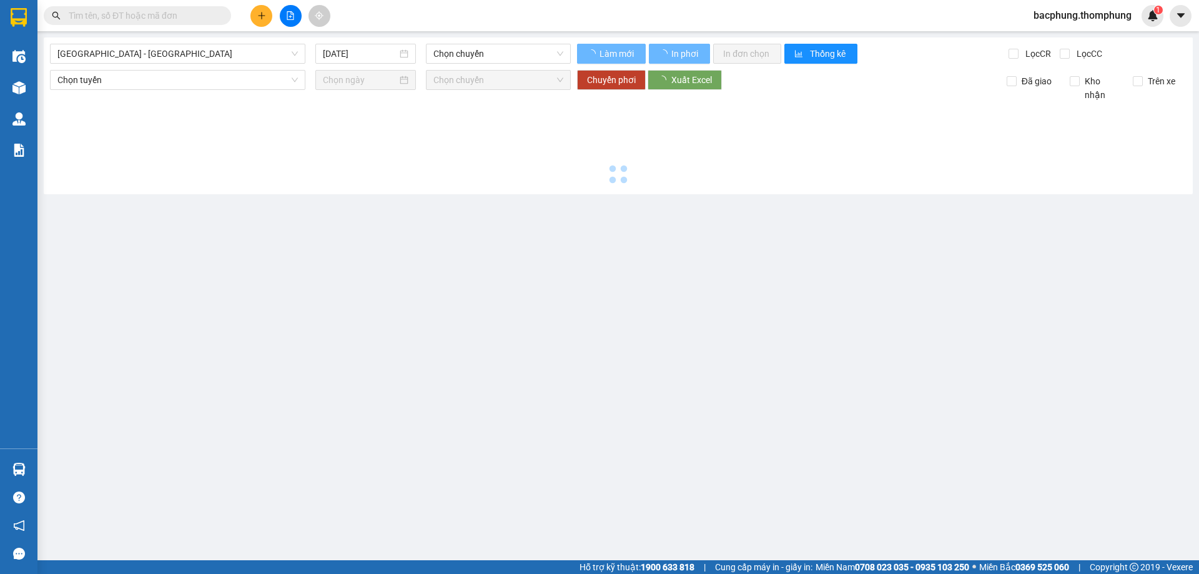
click at [293, 17] on icon "file-add" at bounding box center [290, 15] width 9 height 9
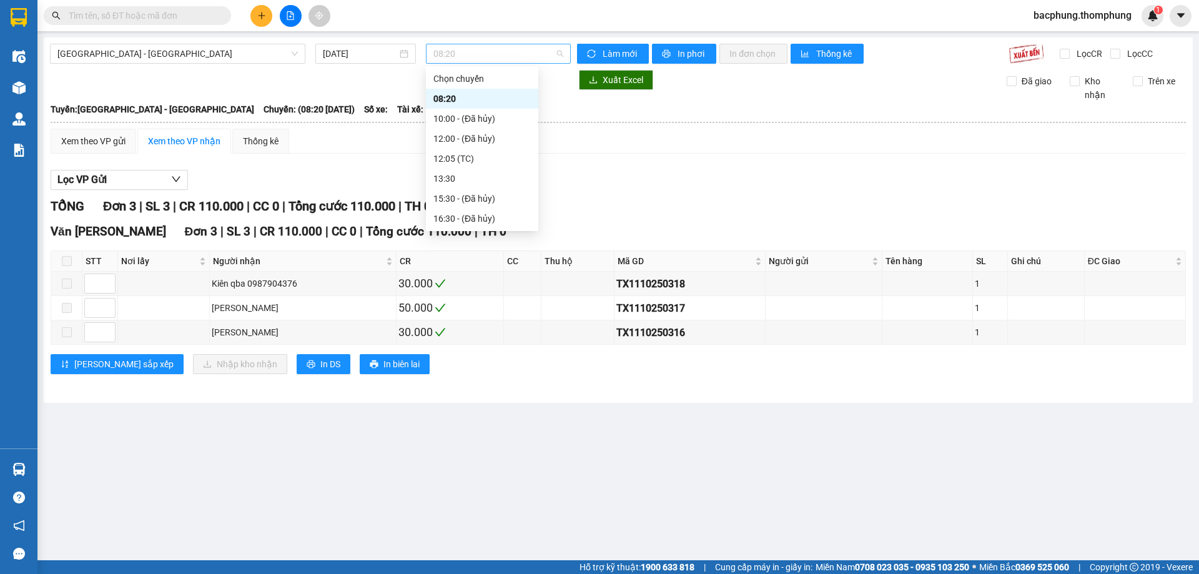
click at [488, 55] on span "08:20" at bounding box center [498, 53] width 130 height 19
click at [491, 157] on div "12:05 (TC)" at bounding box center [481, 159] width 97 height 14
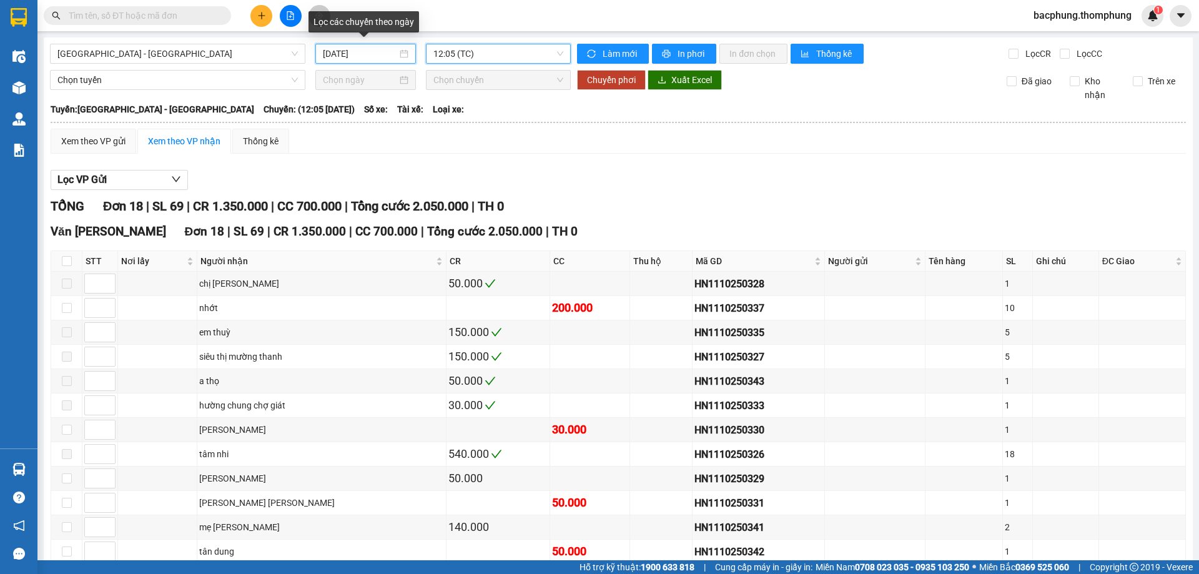
click at [357, 53] on input "[DATE]" at bounding box center [360, 54] width 74 height 14
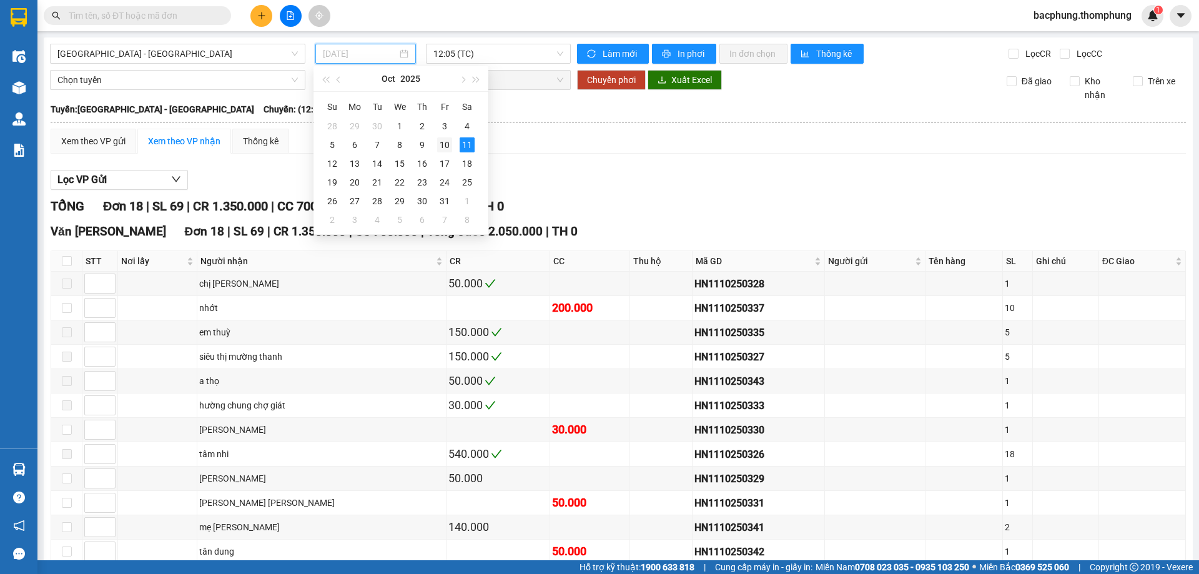
click at [447, 147] on div "10" at bounding box center [444, 144] width 15 height 15
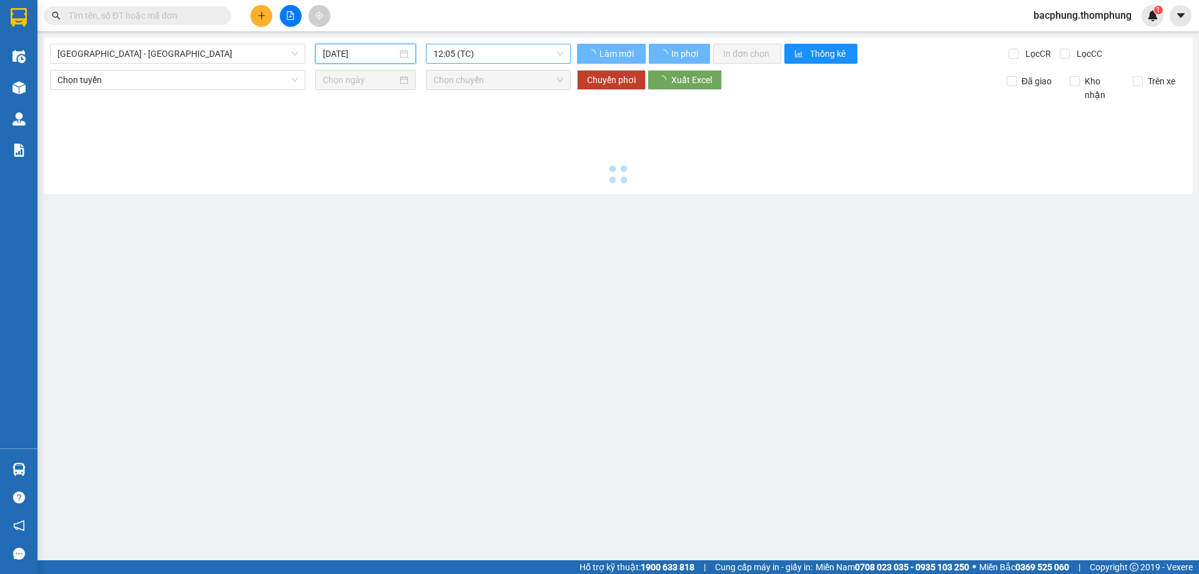
type input "[DATE]"
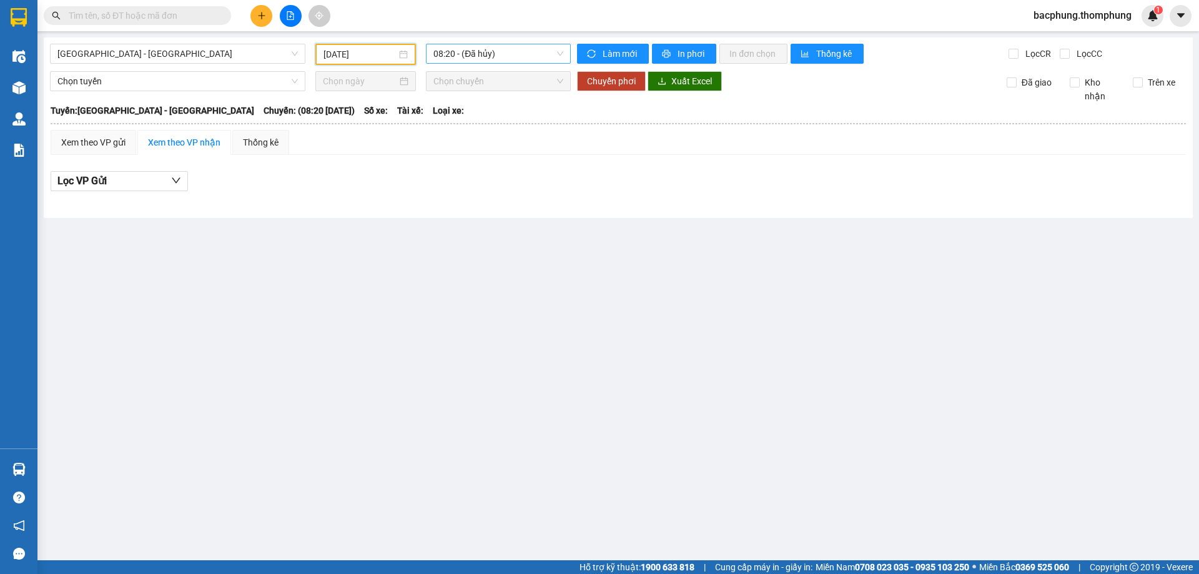
click at [498, 54] on span "08:20 - (Đã hủy)" at bounding box center [498, 53] width 130 height 19
click at [489, 159] on div "13:30" at bounding box center [481, 159] width 97 height 14
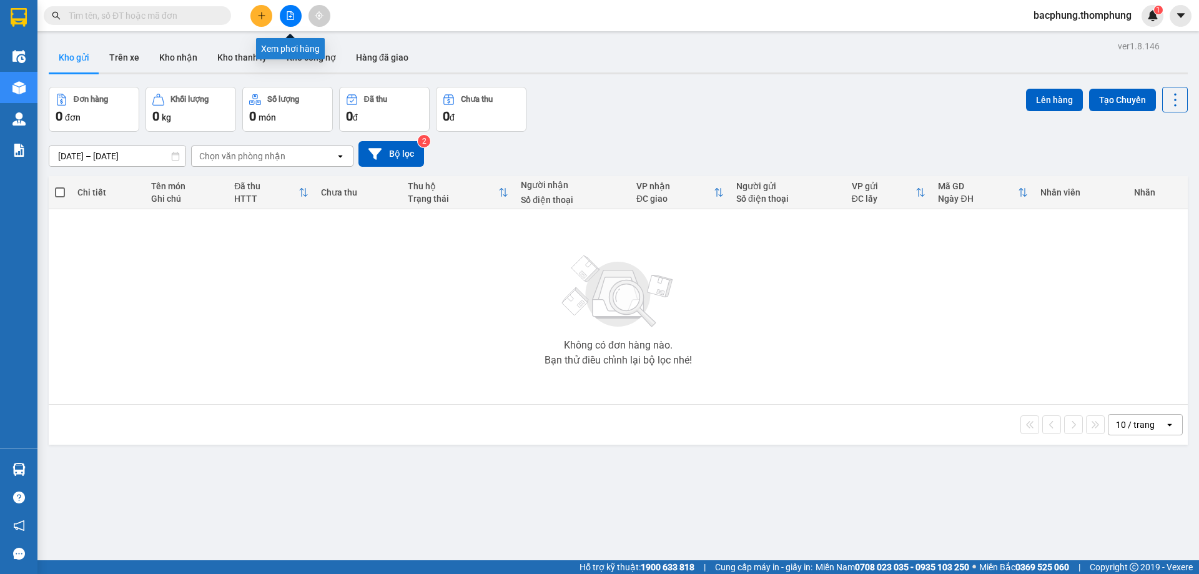
click at [289, 19] on icon "file-add" at bounding box center [290, 15] width 7 height 9
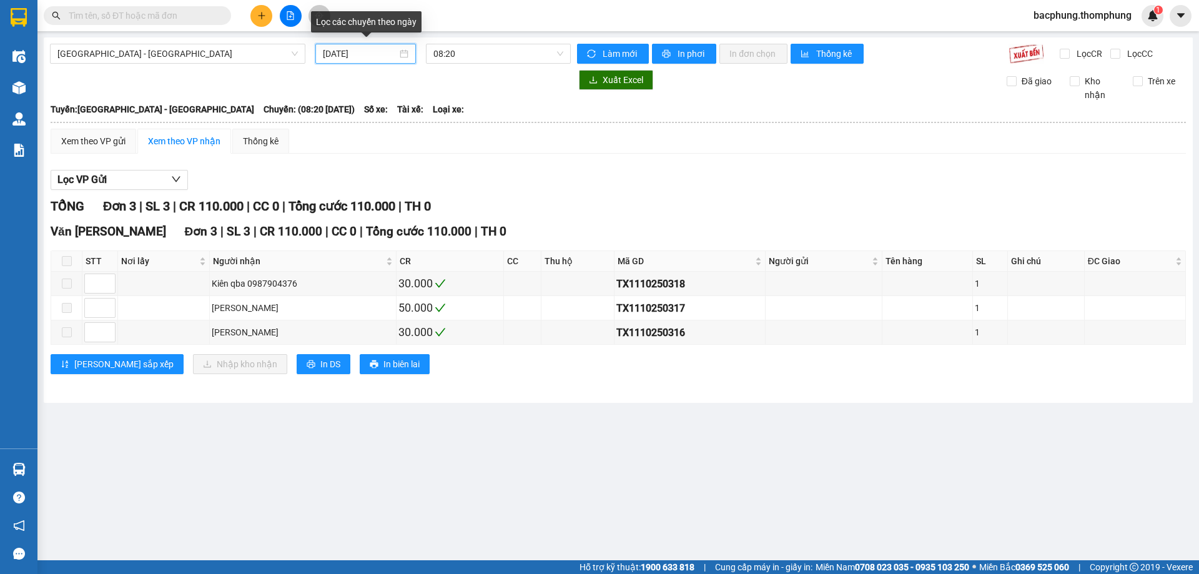
click at [350, 48] on input "[DATE]" at bounding box center [360, 54] width 74 height 14
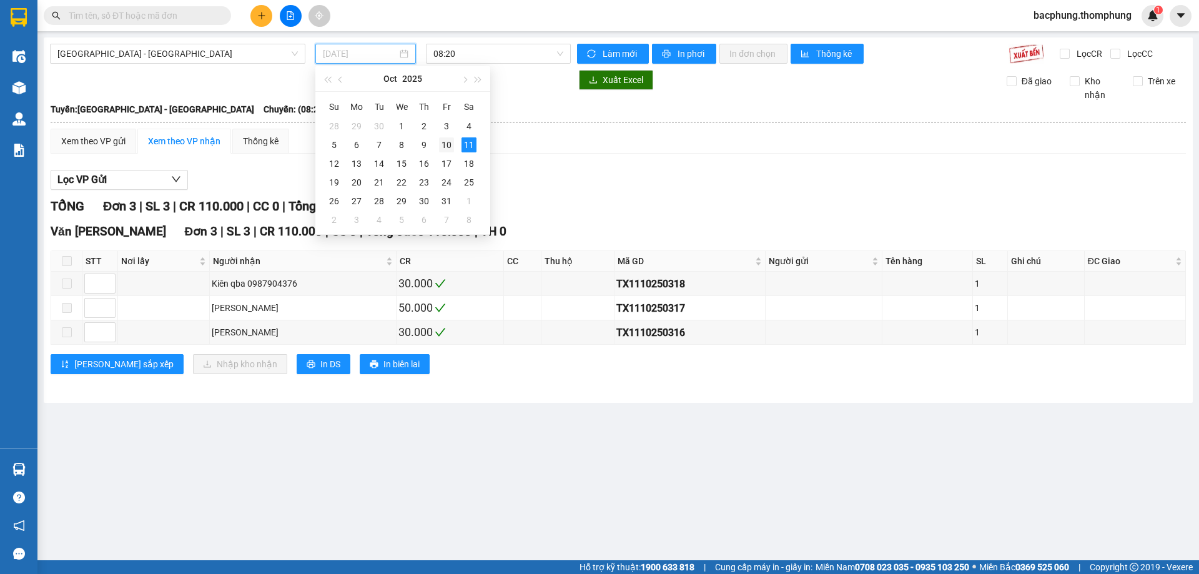
click at [447, 144] on div "10" at bounding box center [446, 144] width 15 height 15
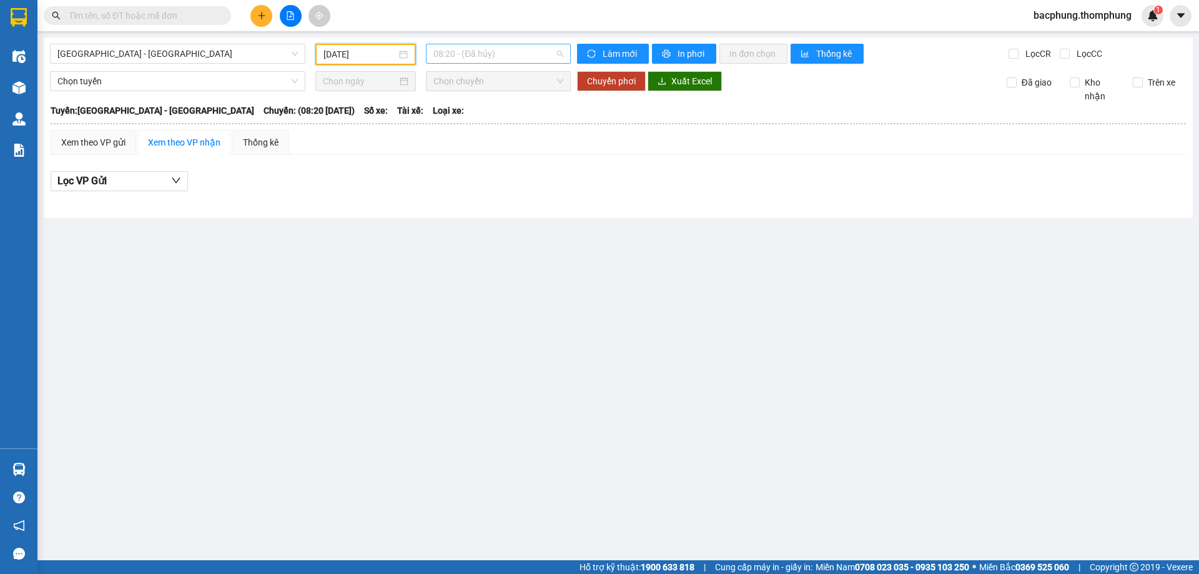
click at [522, 51] on span "08:20 - (Đã hủy)" at bounding box center [498, 53] width 130 height 19
click at [485, 161] on div "13:30" at bounding box center [481, 159] width 97 height 14
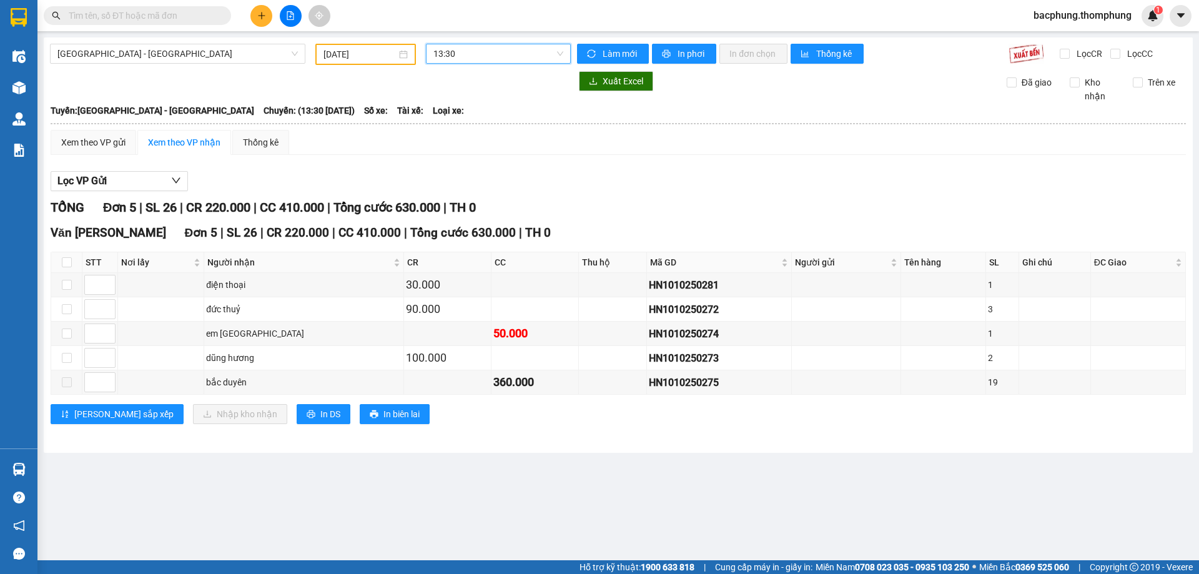
click at [366, 56] on input "[DATE]" at bounding box center [360, 54] width 73 height 14
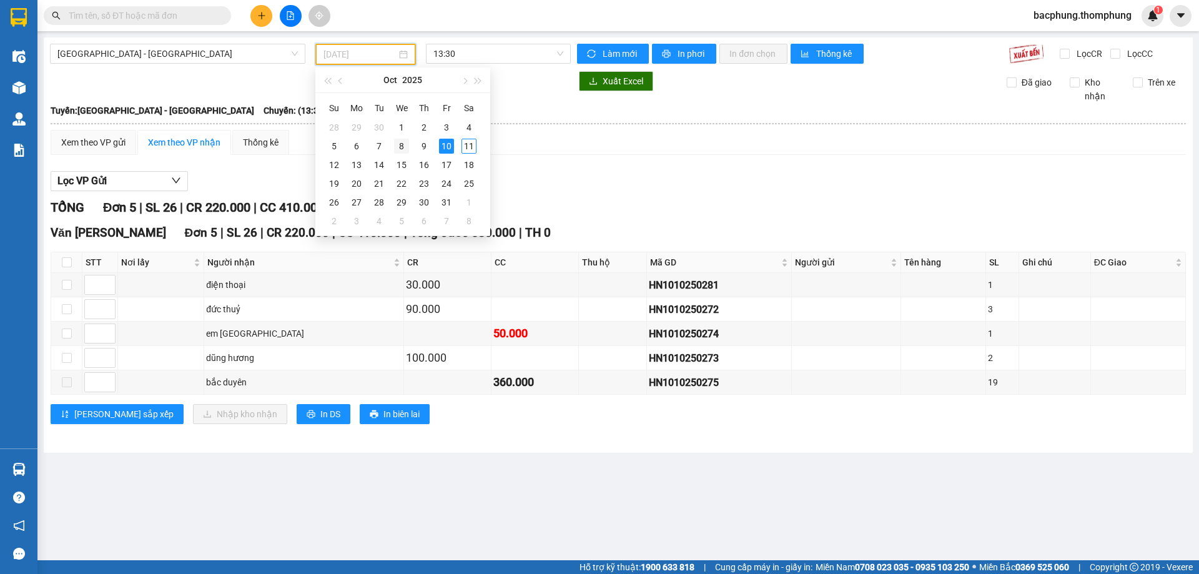
click at [400, 146] on div "8" at bounding box center [401, 146] width 15 height 15
type input "[DATE]"
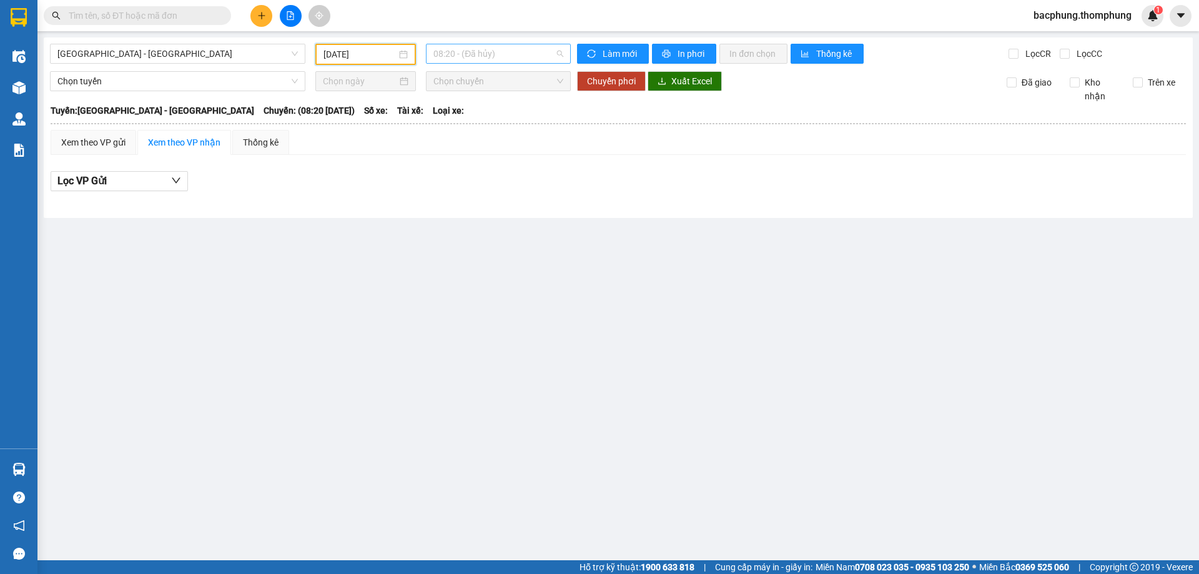
click at [535, 56] on span "08:20 - (Đã hủy)" at bounding box center [498, 53] width 130 height 19
click at [468, 214] on div "18:30" at bounding box center [481, 219] width 97 height 14
